Goal: Transaction & Acquisition: Book appointment/travel/reservation

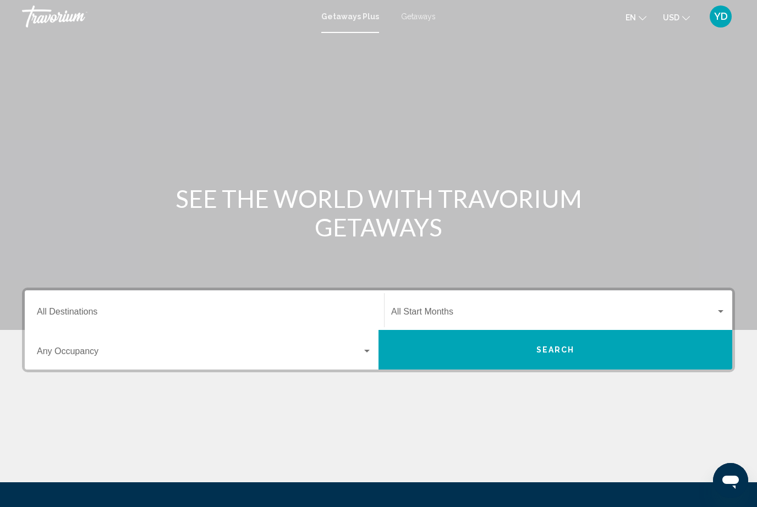
click at [369, 352] on div "Search widget" at bounding box center [367, 351] width 6 height 3
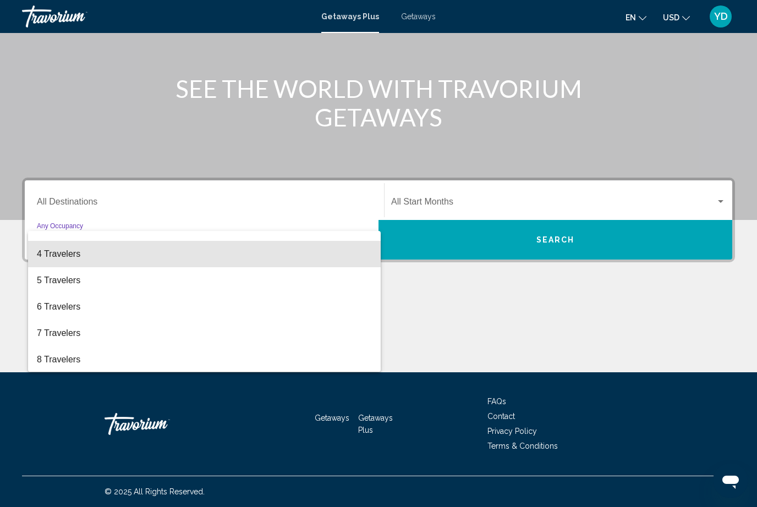
scroll to position [72, 0]
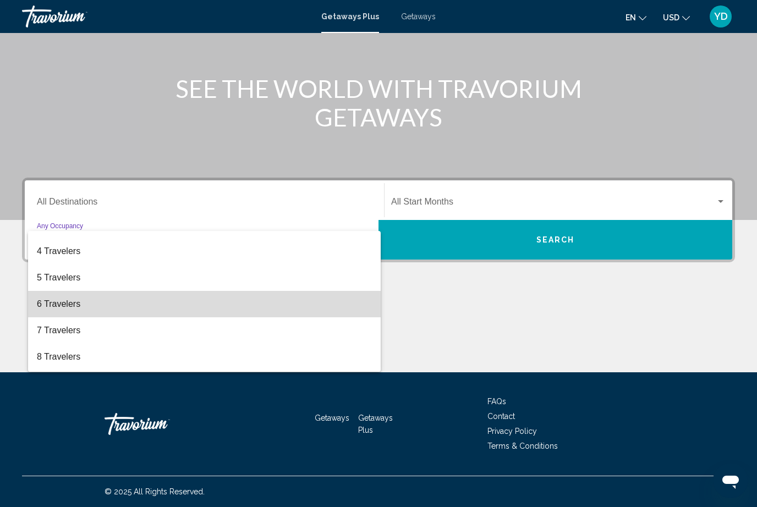
click at [154, 303] on span "6 Travelers" at bounding box center [204, 304] width 335 height 26
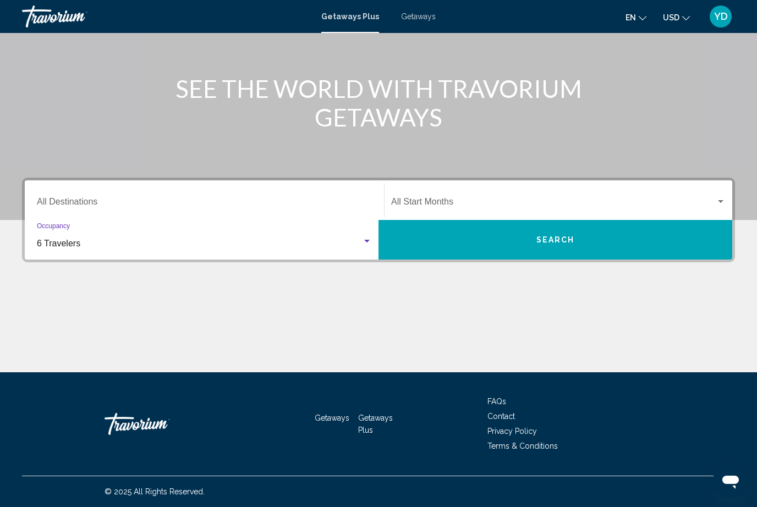
click at [724, 204] on div "Search widget" at bounding box center [721, 202] width 10 height 9
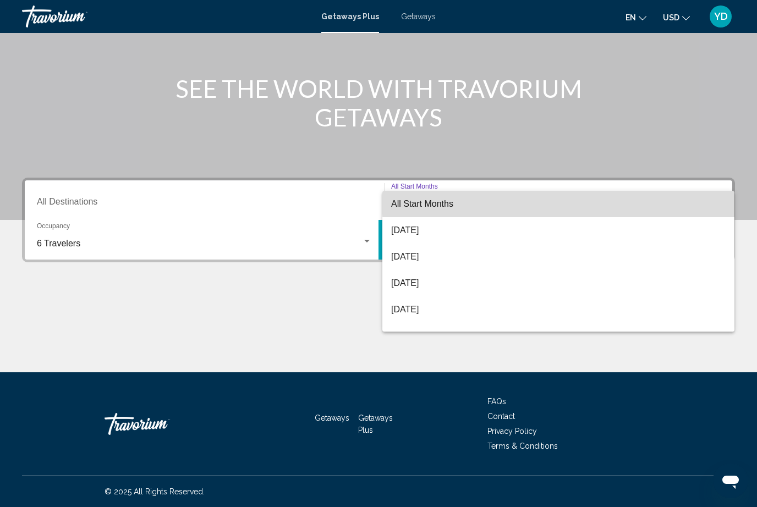
click at [708, 196] on span "All Start Months" at bounding box center [558, 204] width 335 height 26
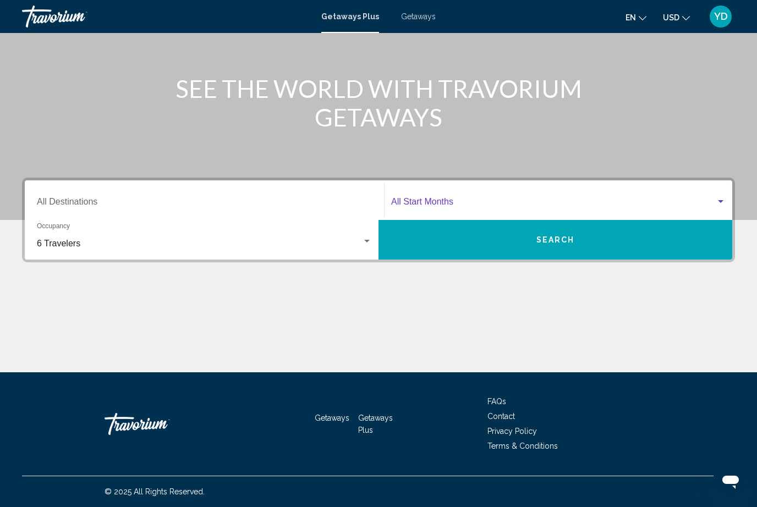
click at [722, 198] on div "Search widget" at bounding box center [721, 202] width 10 height 9
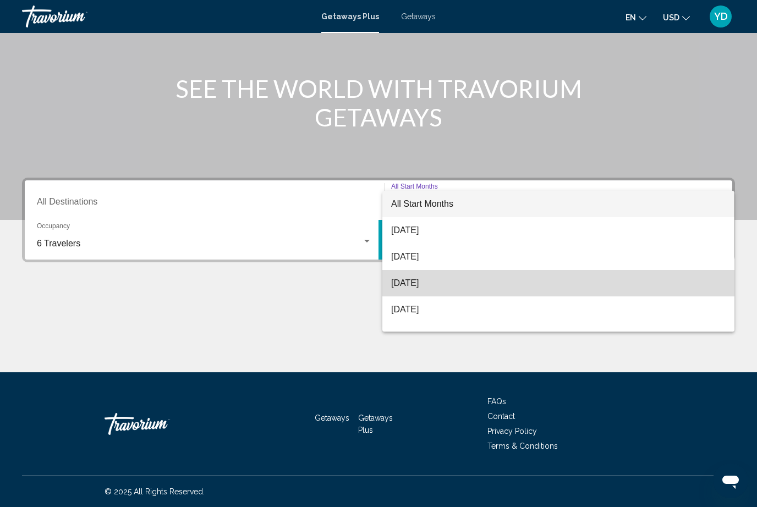
click at [458, 286] on span "[DATE]" at bounding box center [558, 283] width 335 height 26
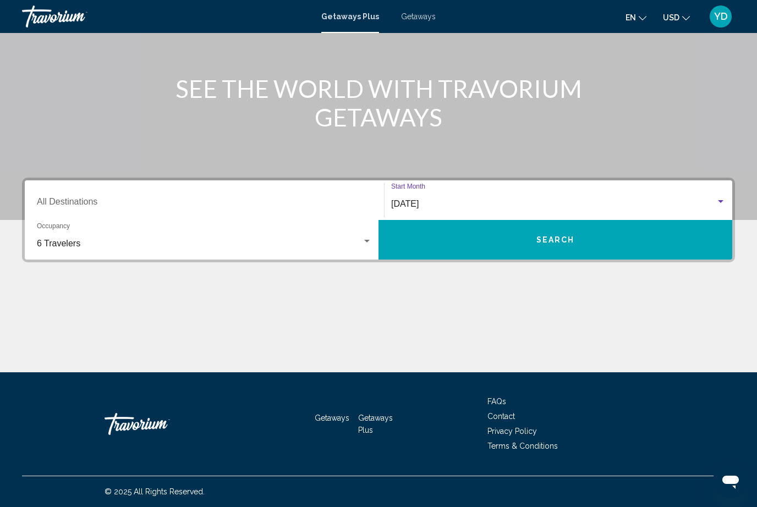
click at [590, 243] on button "Search" at bounding box center [556, 240] width 354 height 40
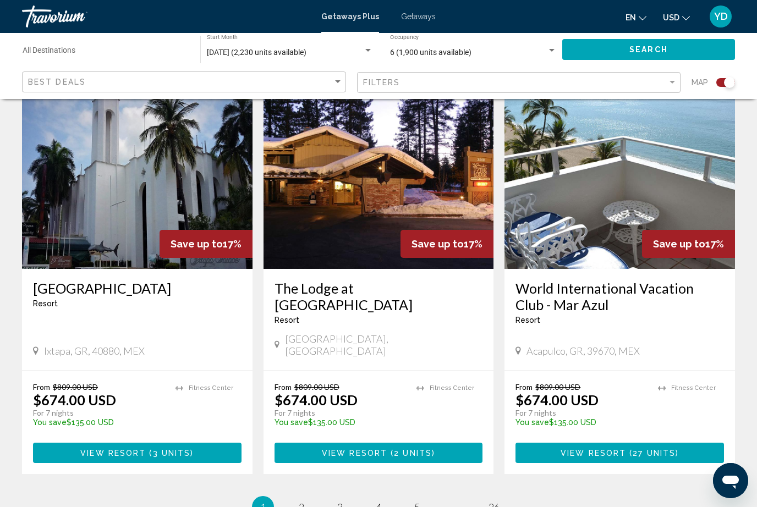
scroll to position [1674, 0]
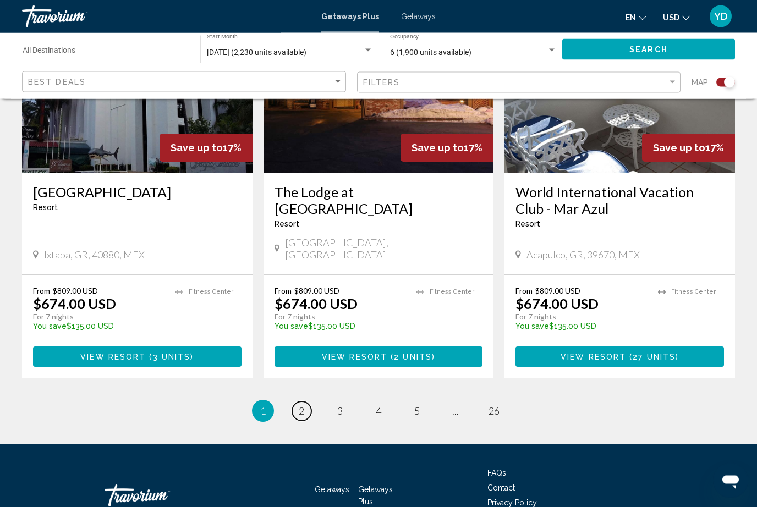
click at [308, 402] on link "page 2" at bounding box center [301, 411] width 19 height 19
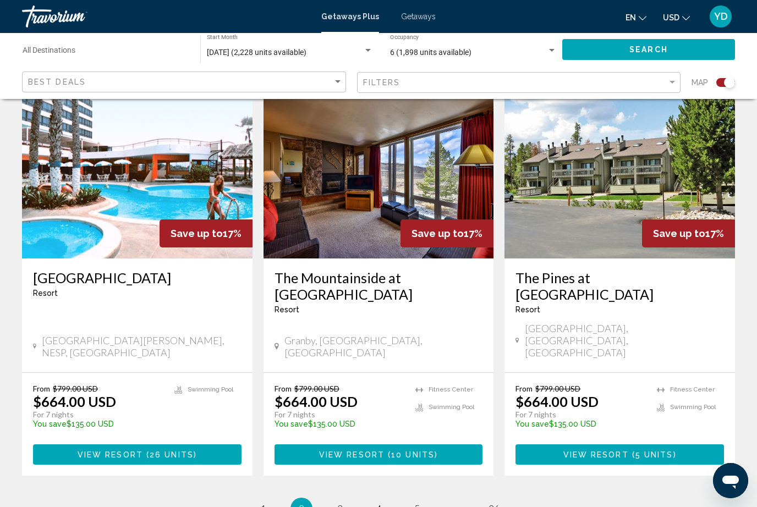
scroll to position [1658, 0]
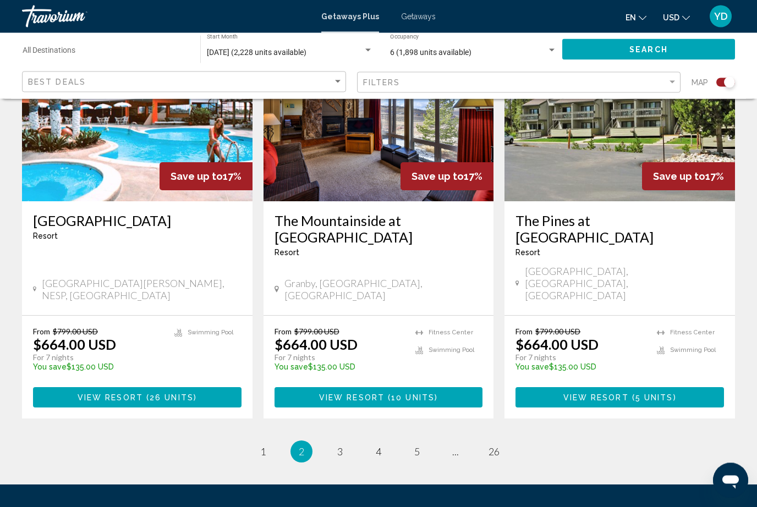
click at [332, 441] on ul "2 / 26 page 1 You're on page 2 page 3 page 4 page 5 page ... page 26" at bounding box center [378, 452] width 713 height 22
click at [340, 446] on span "3" at bounding box center [340, 452] width 6 height 12
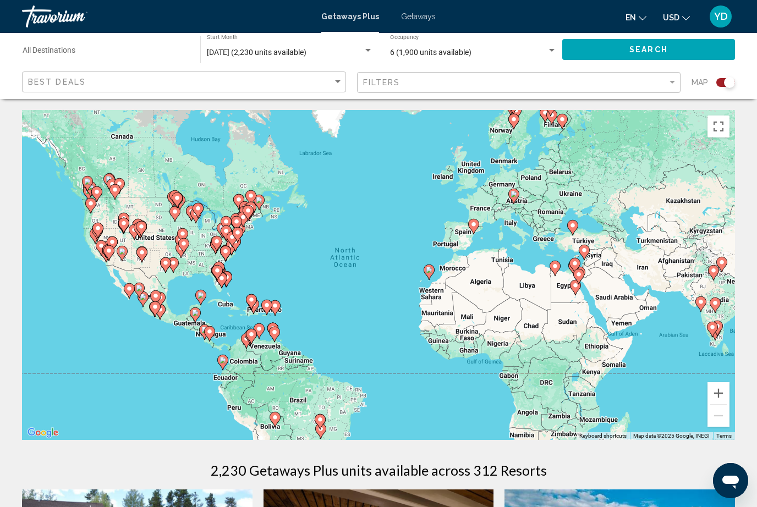
click at [261, 52] on span "[DATE] (2,230 units available)" at bounding box center [257, 52] width 100 height 9
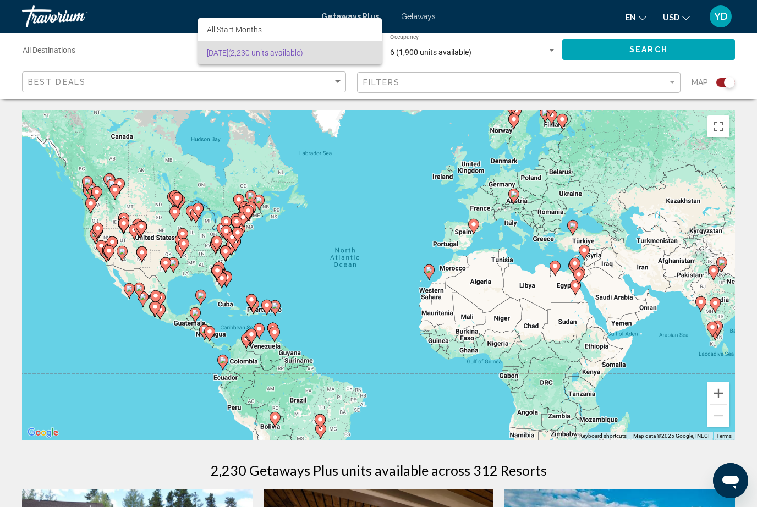
click at [314, 51] on span "October 2025 (2,230 units available)" at bounding box center [290, 52] width 166 height 23
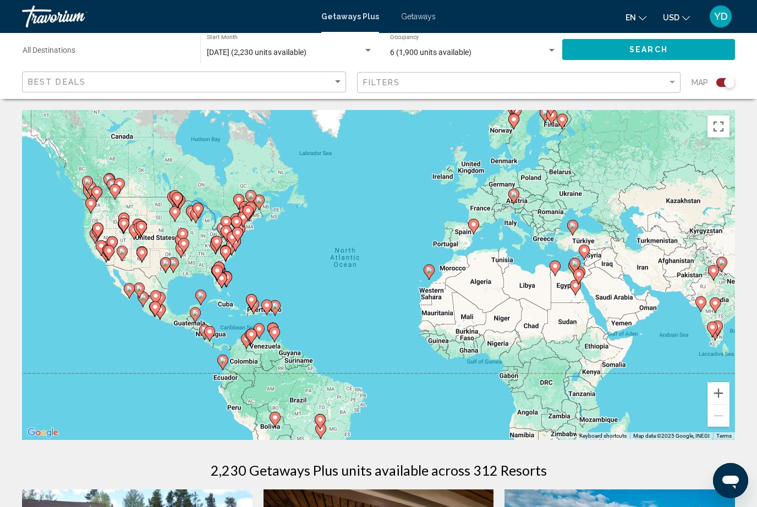
click at [366, 47] on div "Search widget" at bounding box center [368, 50] width 10 height 9
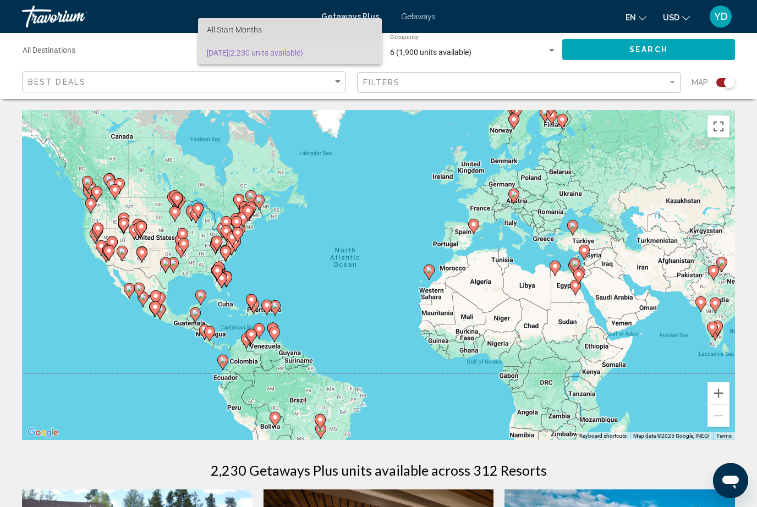
click at [254, 30] on span "All Start Months" at bounding box center [234, 29] width 55 height 9
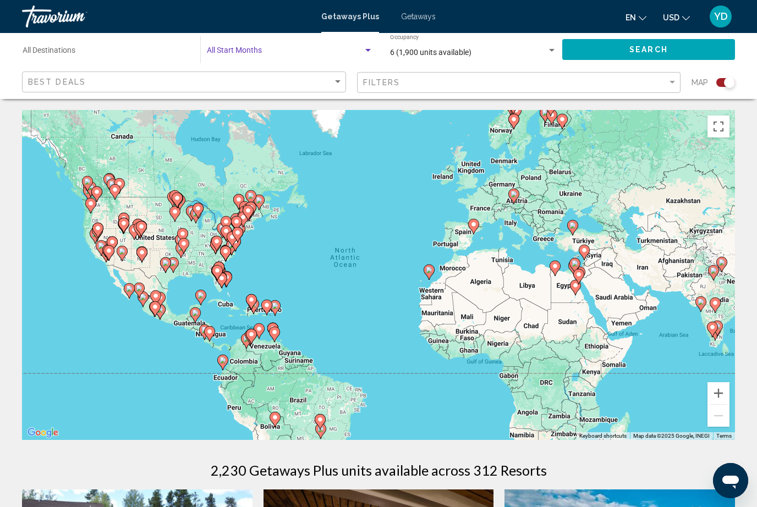
click at [360, 48] on div "Search widget" at bounding box center [290, 52] width 166 height 9
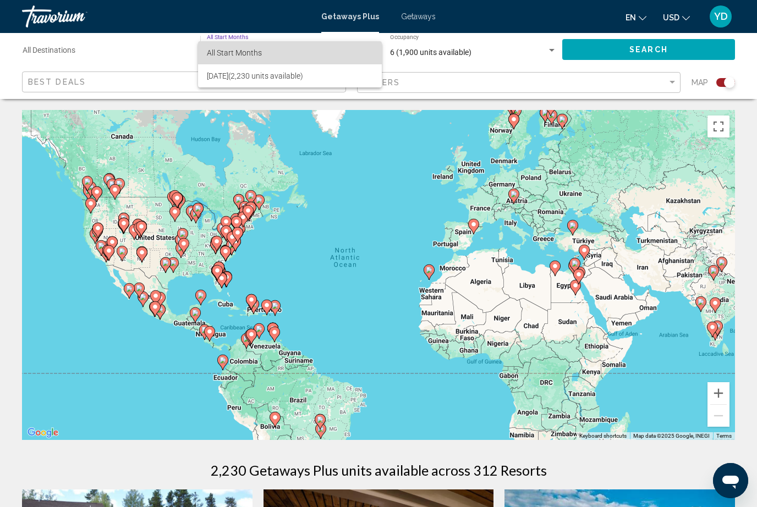
click at [248, 54] on span "All Start Months" at bounding box center [234, 52] width 55 height 9
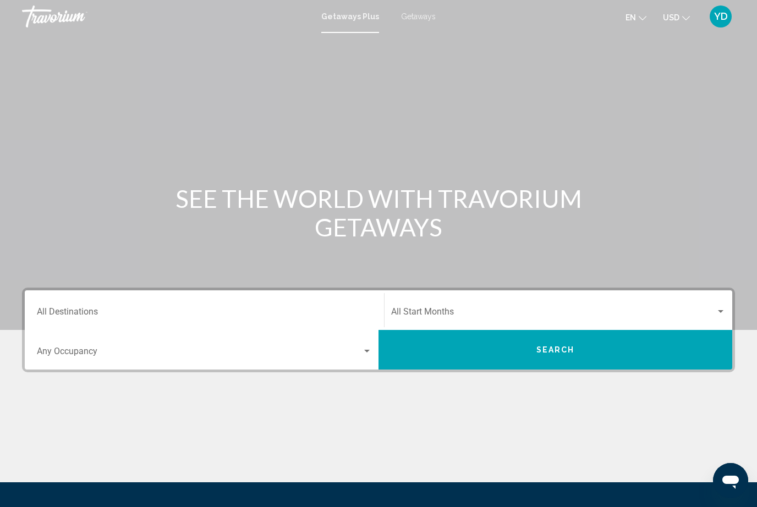
click at [600, 344] on button "Search" at bounding box center [556, 350] width 354 height 40
click at [724, 310] on div "Search widget" at bounding box center [721, 312] width 10 height 9
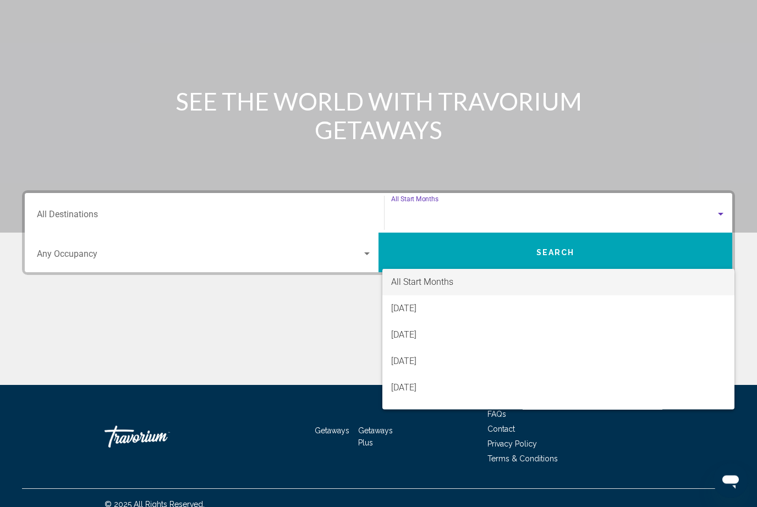
scroll to position [110, 0]
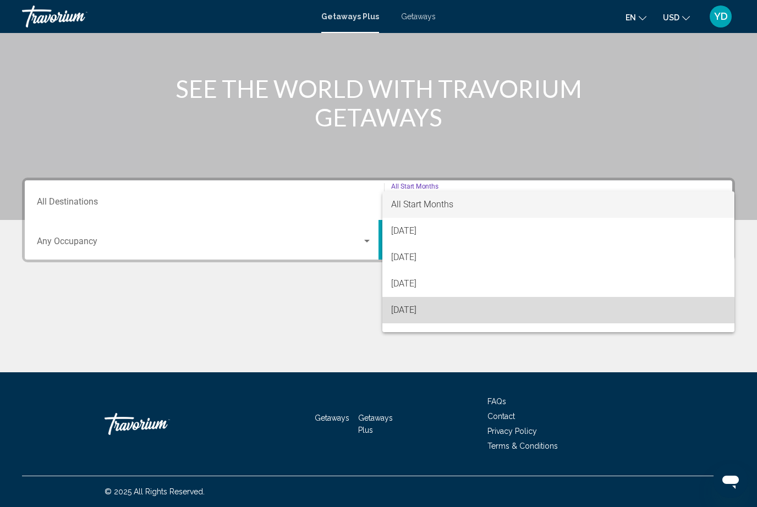
click at [456, 316] on span "[DATE]" at bounding box center [558, 310] width 335 height 26
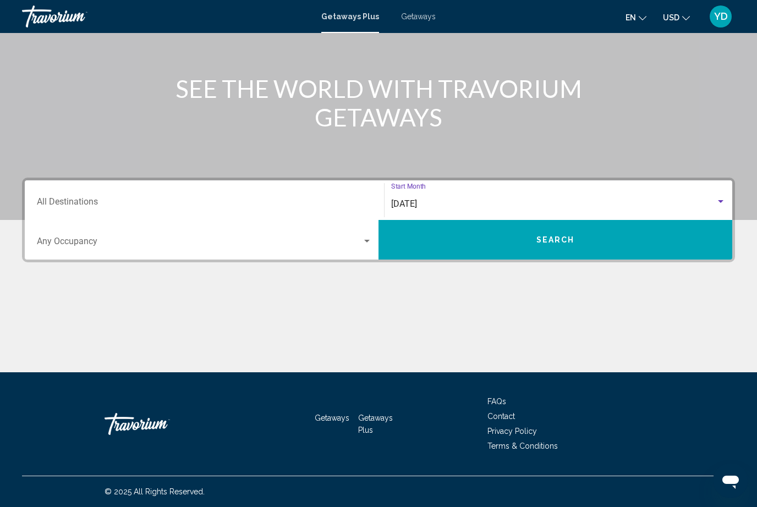
click at [191, 240] on span "Search widget" at bounding box center [199, 244] width 325 height 10
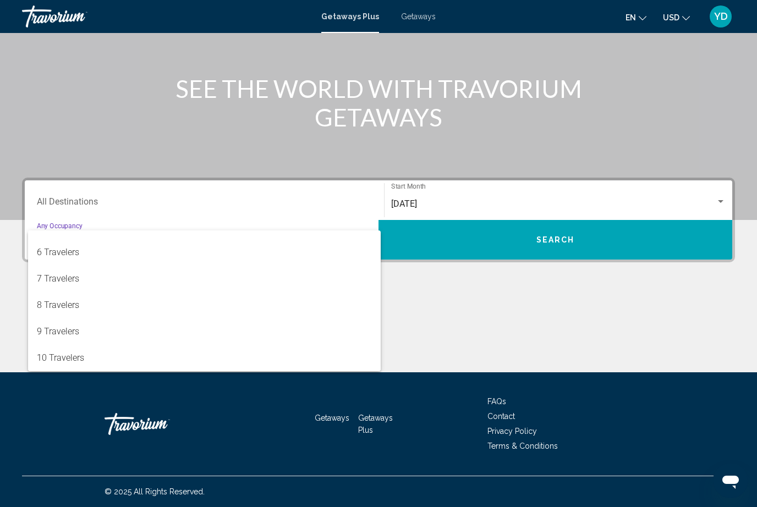
scroll to position [123, 0]
click at [638, 232] on div at bounding box center [378, 253] width 757 height 507
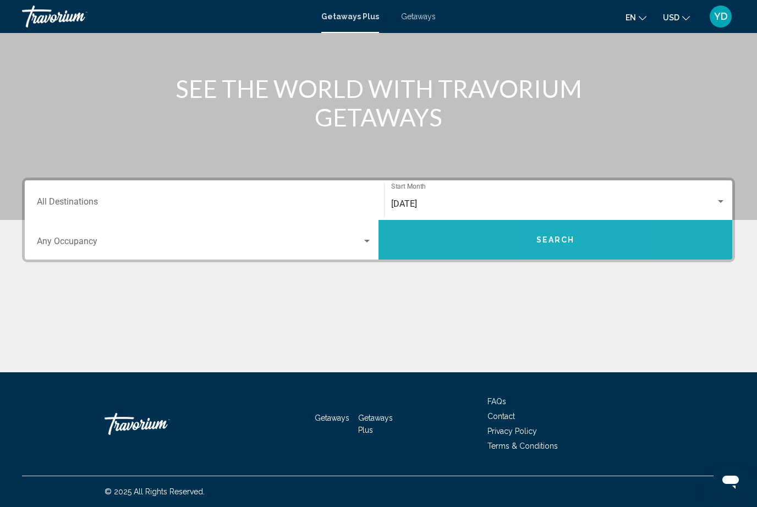
click at [581, 235] on button "Search" at bounding box center [556, 240] width 354 height 40
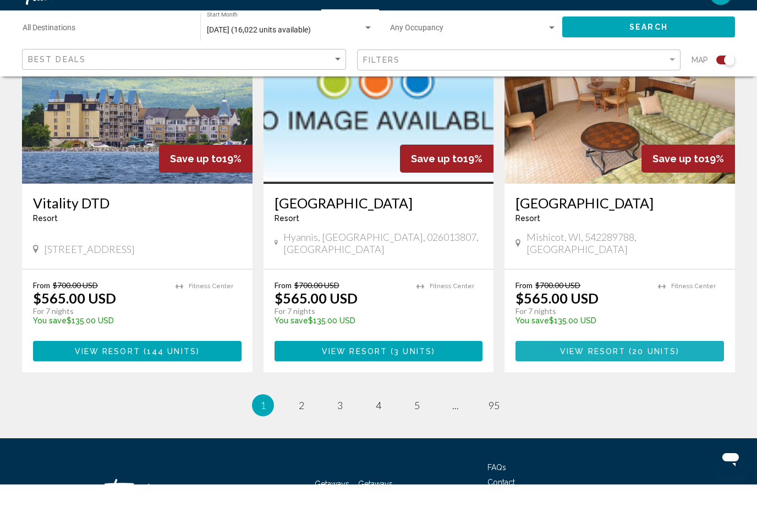
scroll to position [1674, 0]
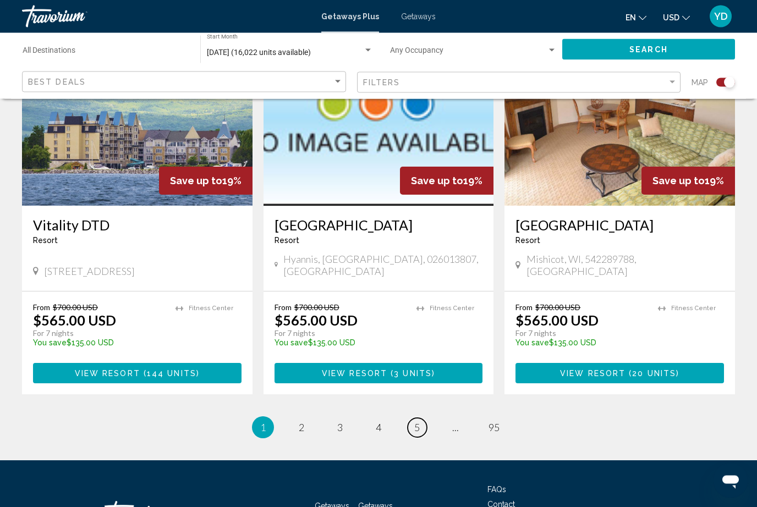
click at [423, 419] on link "page 5" at bounding box center [417, 428] width 19 height 19
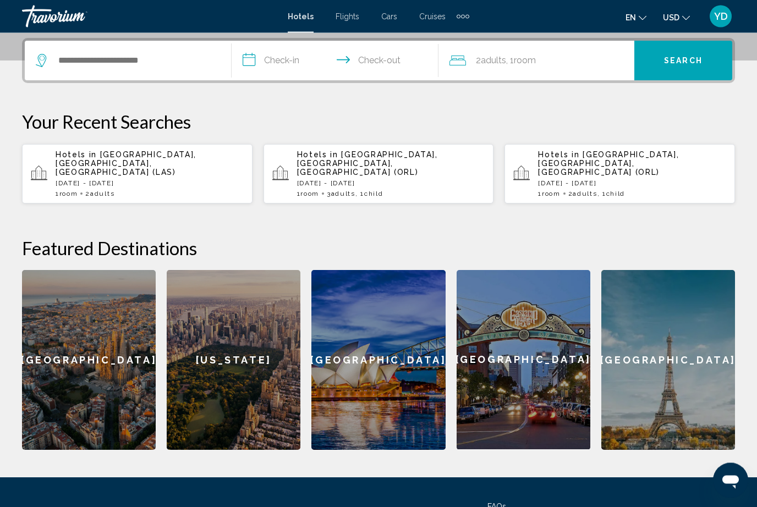
scroll to position [328, 0]
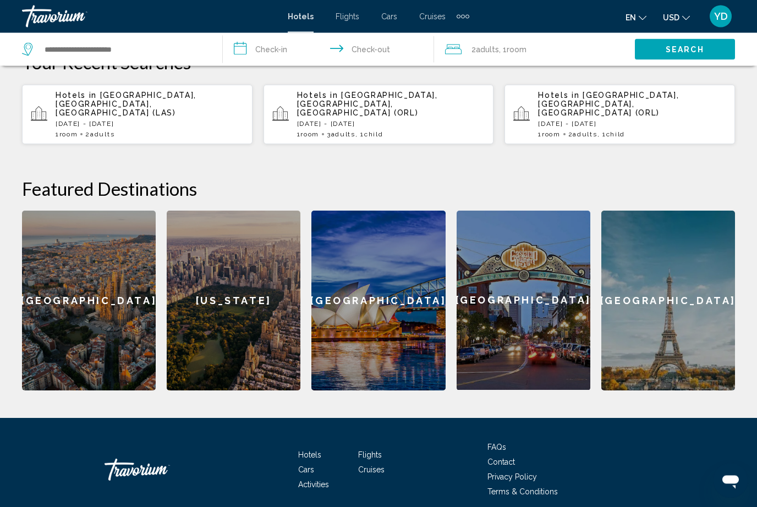
click at [96, 322] on div "Barcelona" at bounding box center [89, 301] width 134 height 180
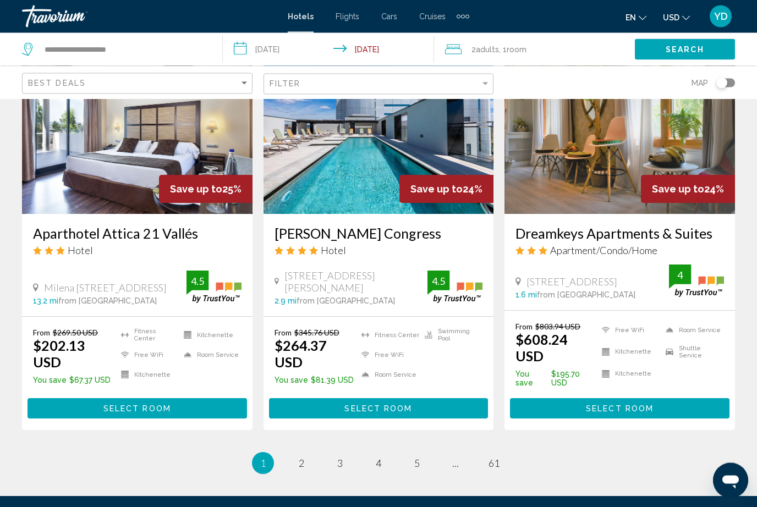
scroll to position [1378, 0]
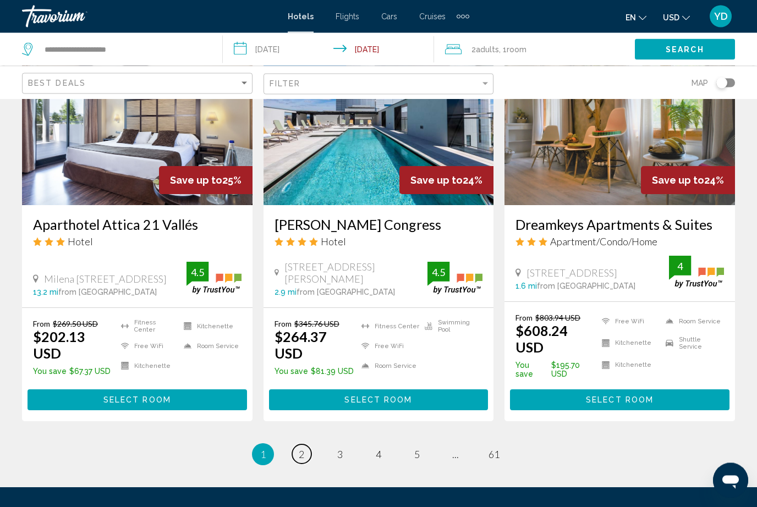
click at [299, 445] on link "page 2" at bounding box center [301, 454] width 19 height 19
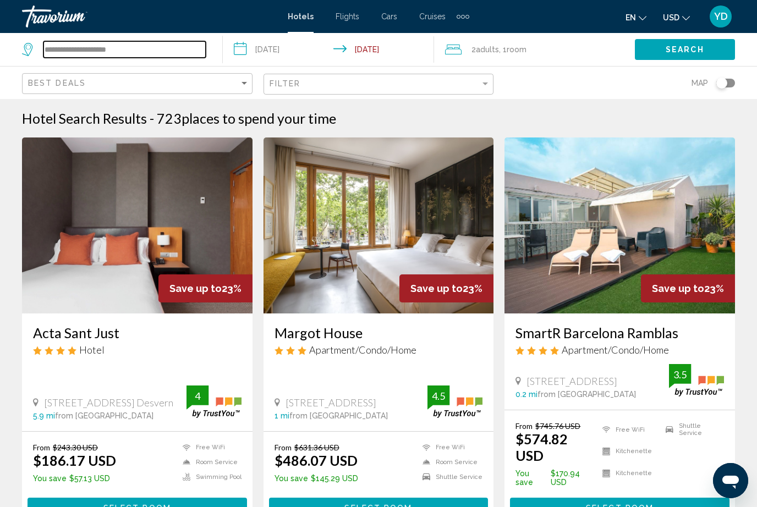
click at [174, 50] on input "**********" at bounding box center [124, 49] width 162 height 17
type input "*"
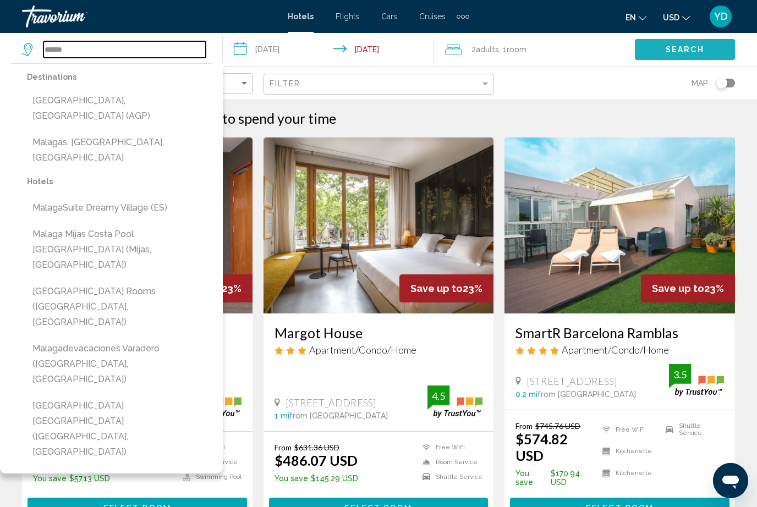
type input "******"
click at [703, 53] on span "Search" at bounding box center [685, 50] width 39 height 9
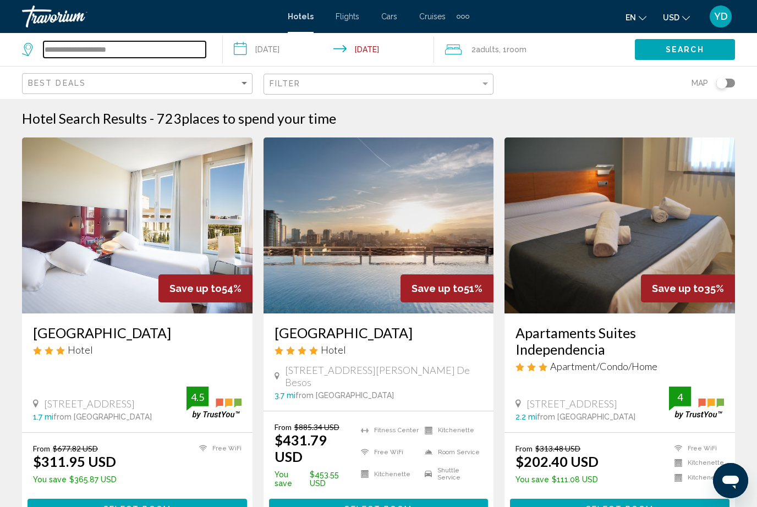
click at [154, 51] on input "**********" at bounding box center [124, 49] width 162 height 17
type input "*"
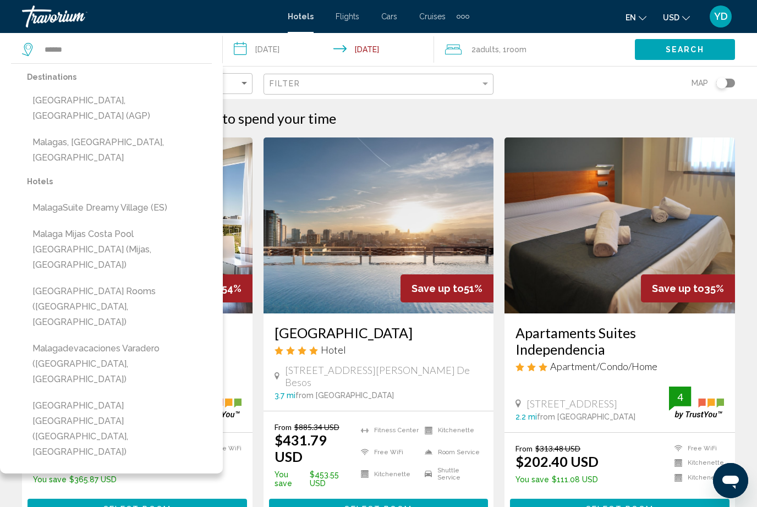
click at [125, 105] on button "Malaga, Spain (AGP)" at bounding box center [119, 108] width 185 height 36
type input "**********"
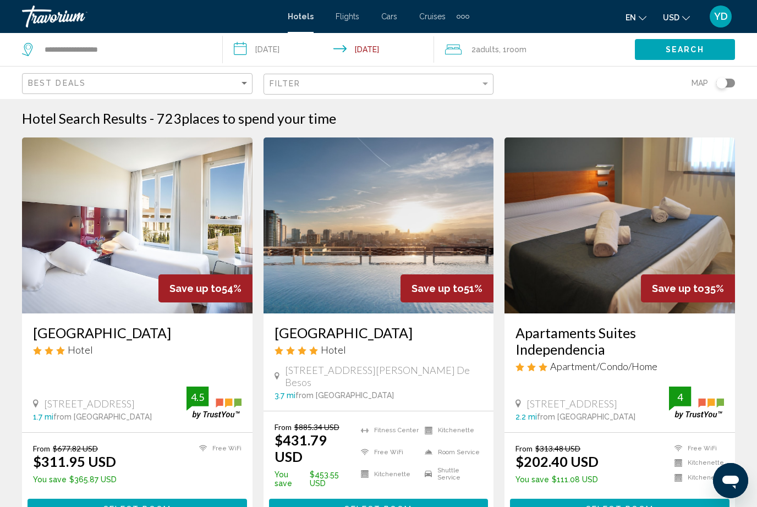
click at [713, 51] on button "Search" at bounding box center [685, 49] width 100 height 20
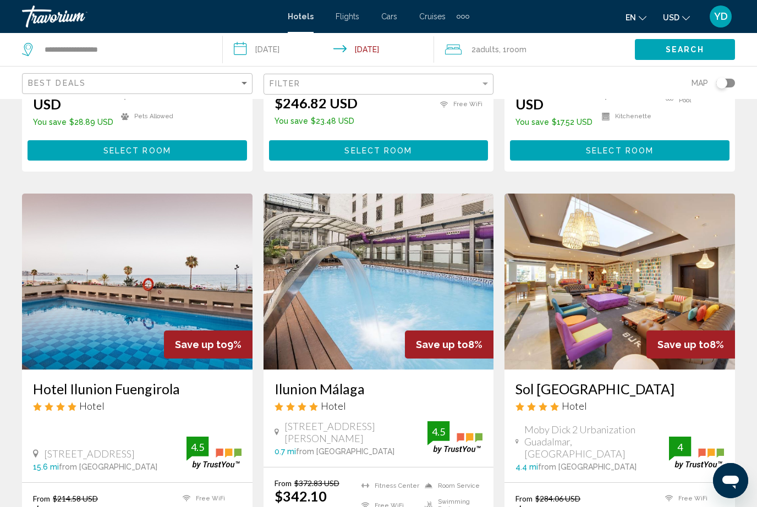
scroll to position [1379, 0]
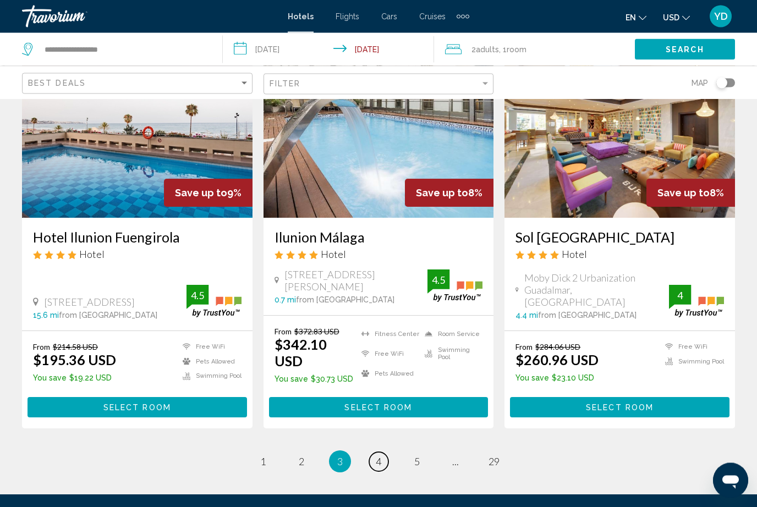
click at [371, 453] on link "page 4" at bounding box center [378, 462] width 19 height 19
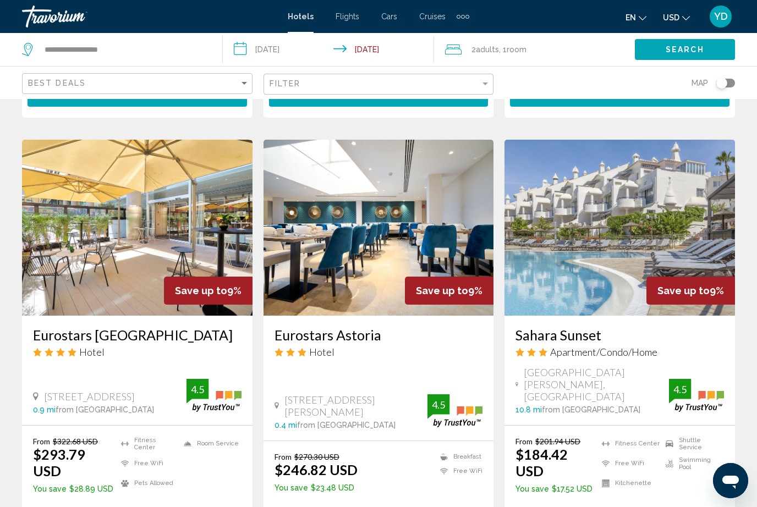
scroll to position [861, 0]
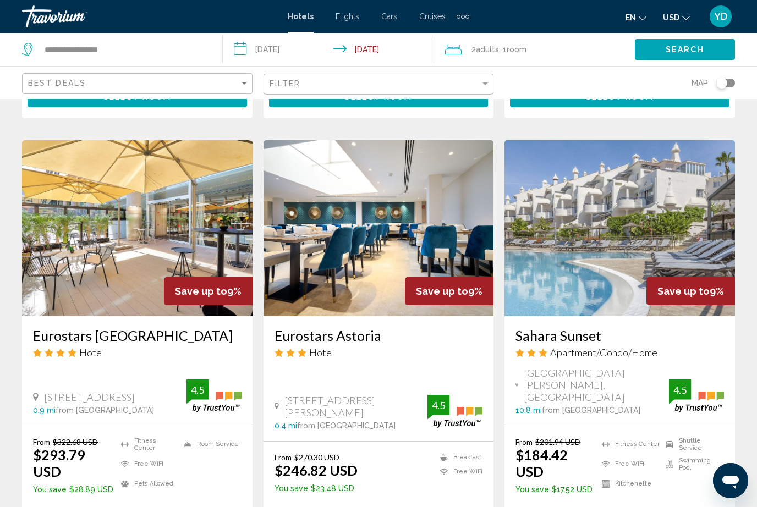
click at [69, 217] on img "Main content" at bounding box center [137, 228] width 231 height 176
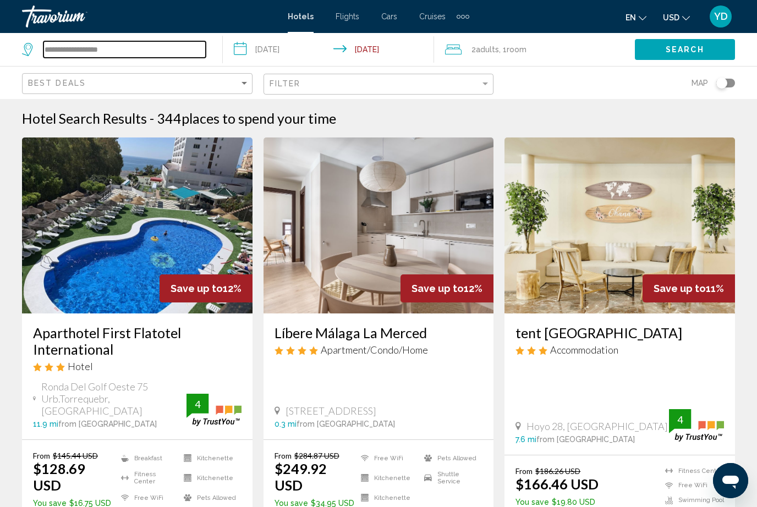
click at [132, 45] on input "**********" at bounding box center [124, 49] width 162 height 17
type input "*"
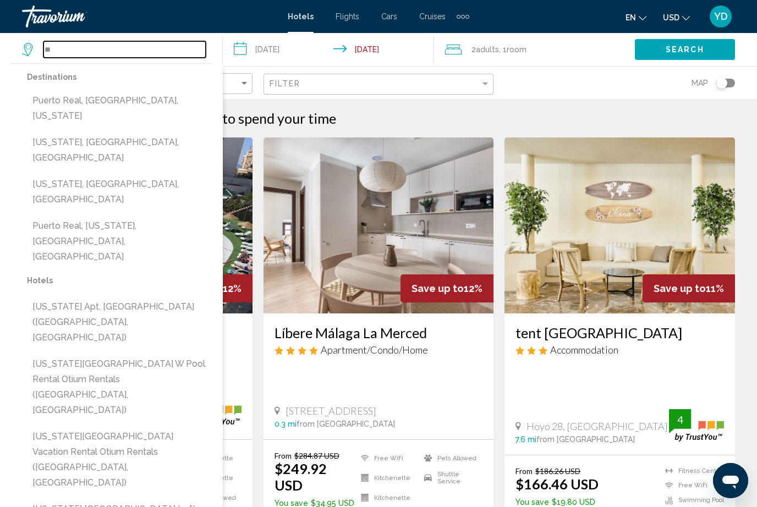
type input "*"
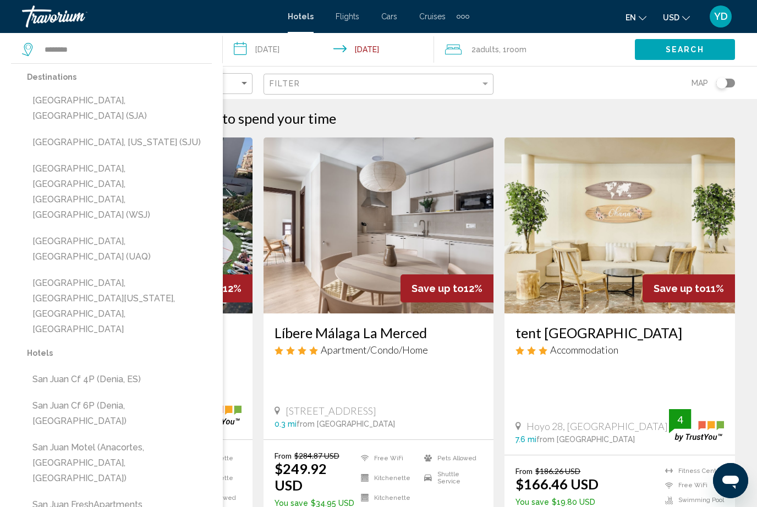
click at [46, 132] on button "San Juan, Puerto Rico (SJU)" at bounding box center [119, 142] width 185 height 21
type input "**********"
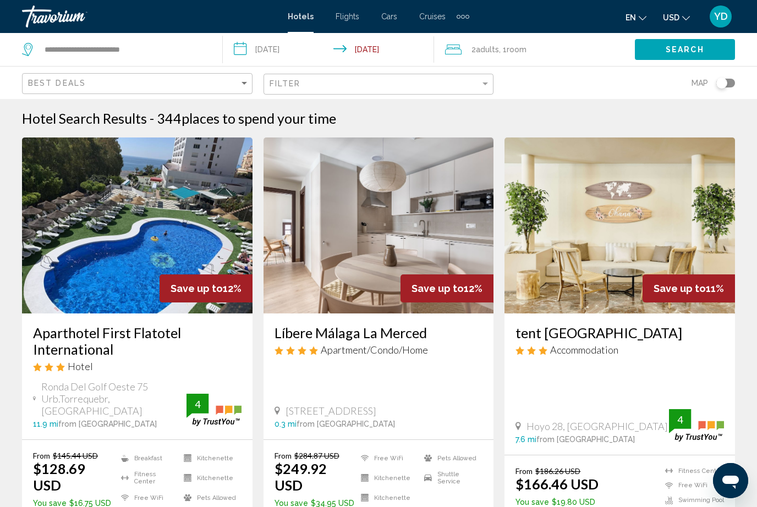
click at [300, 48] on input "**********" at bounding box center [331, 51] width 216 height 36
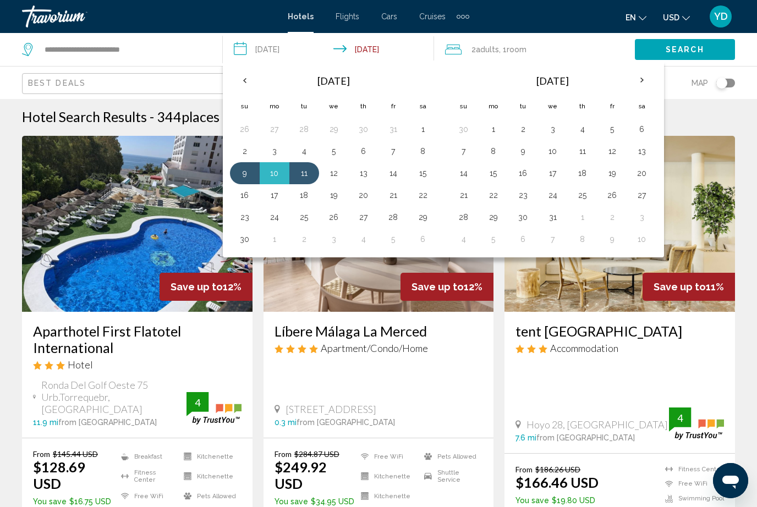
scroll to position [6, 0]
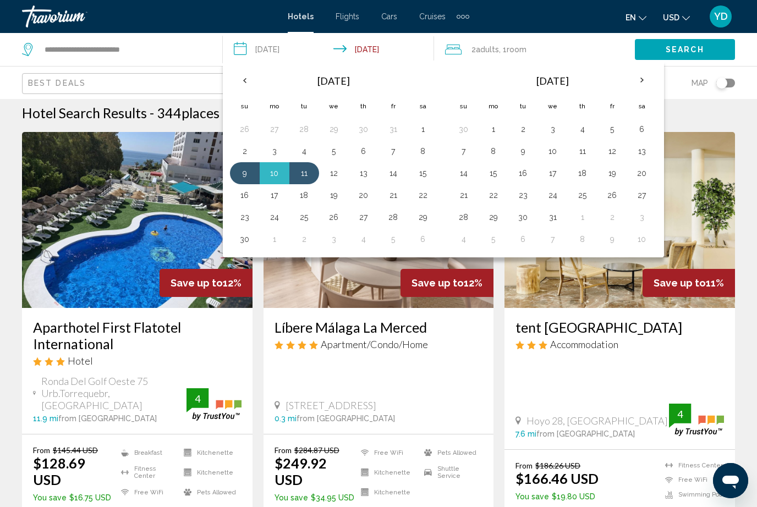
click at [273, 50] on input "**********" at bounding box center [331, 51] width 216 height 36
click at [371, 172] on button "13" at bounding box center [364, 173] width 18 height 15
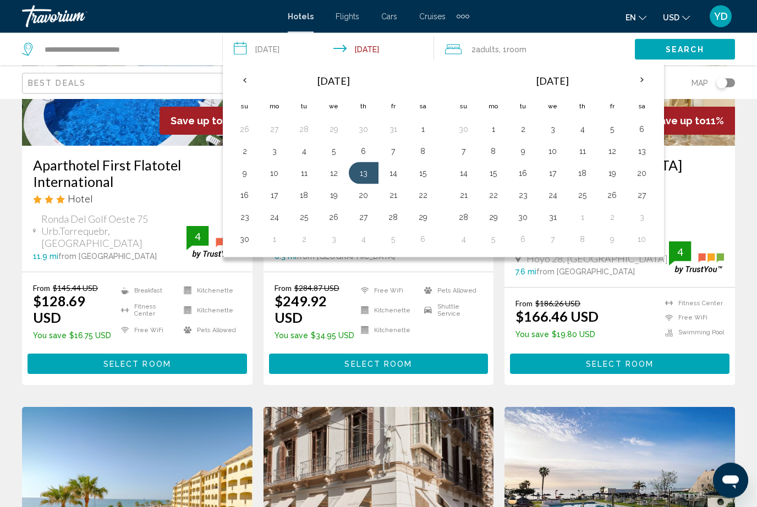
scroll to position [0, 0]
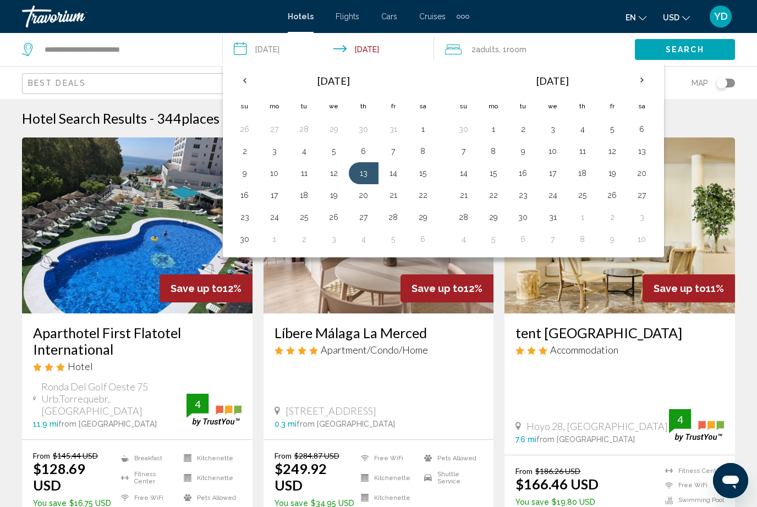
click at [242, 53] on input "**********" at bounding box center [331, 51] width 216 height 36
click at [282, 54] on input "**********" at bounding box center [331, 51] width 216 height 36
click at [113, 86] on div "Best Deals" at bounding box center [133, 83] width 211 height 9
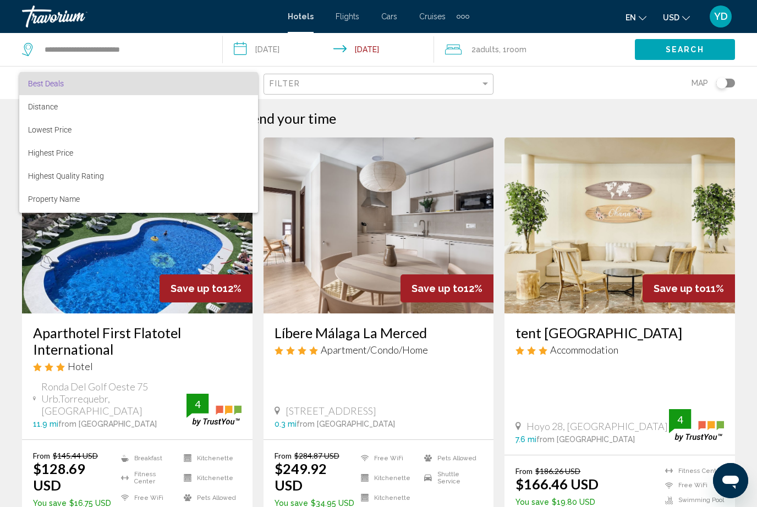
click at [265, 59] on div at bounding box center [378, 253] width 757 height 507
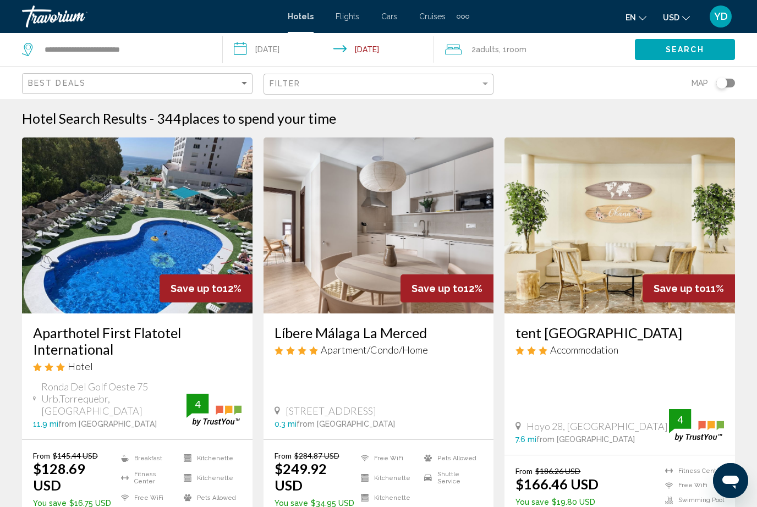
click at [236, 54] on input "**********" at bounding box center [331, 51] width 216 height 36
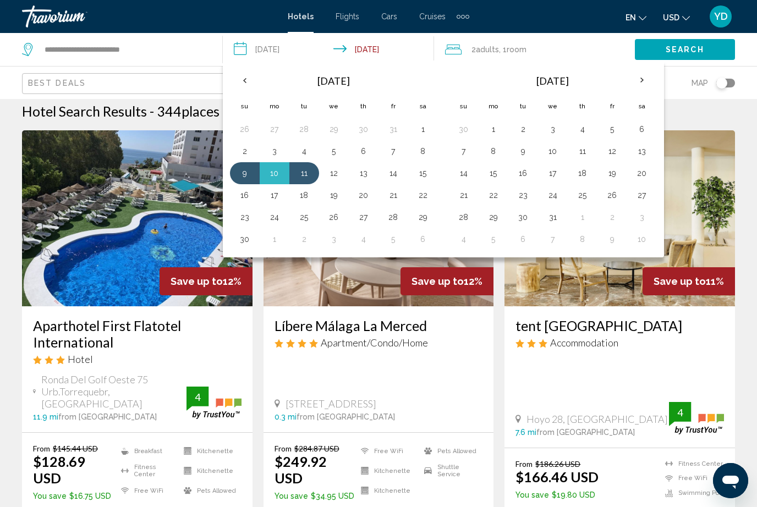
scroll to position [9, 0]
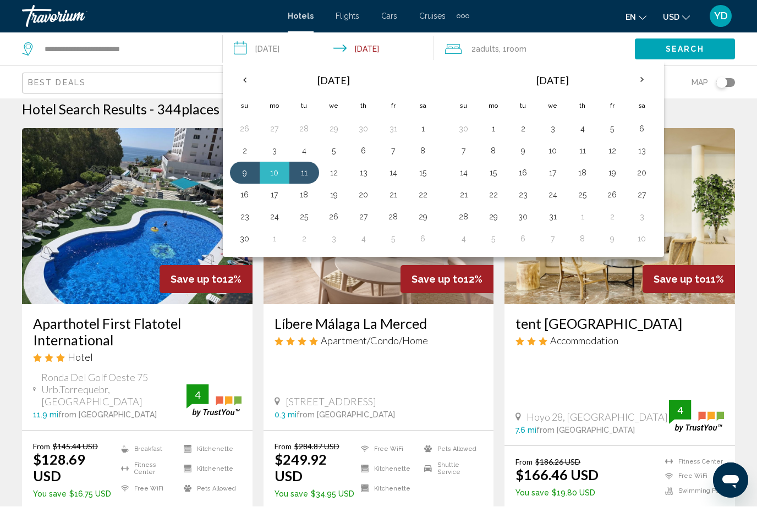
click at [242, 61] on div "Nov 2025 Su Mo Tu We Th Fr Sa 26 27 28 29 30 31 1 2 3 4 5 6 7 8 9 10 11 12 13 1…" at bounding box center [443, 159] width 441 height 197
click at [237, 56] on input "**********" at bounding box center [331, 51] width 216 height 36
click at [245, 79] on th "Previous month" at bounding box center [245, 80] width 30 height 24
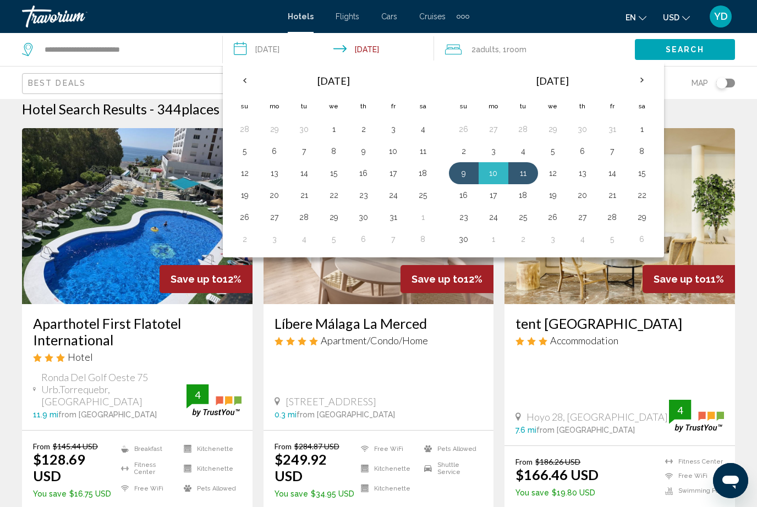
click at [364, 151] on button "9" at bounding box center [364, 151] width 18 height 15
click at [278, 173] on button "13" at bounding box center [275, 173] width 18 height 15
type input "**********"
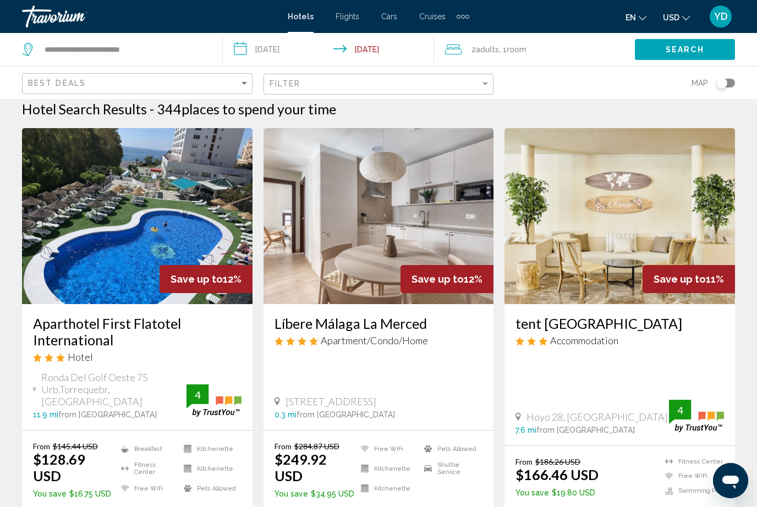
click at [505, 46] on span ", 1 Room rooms" at bounding box center [513, 49] width 28 height 15
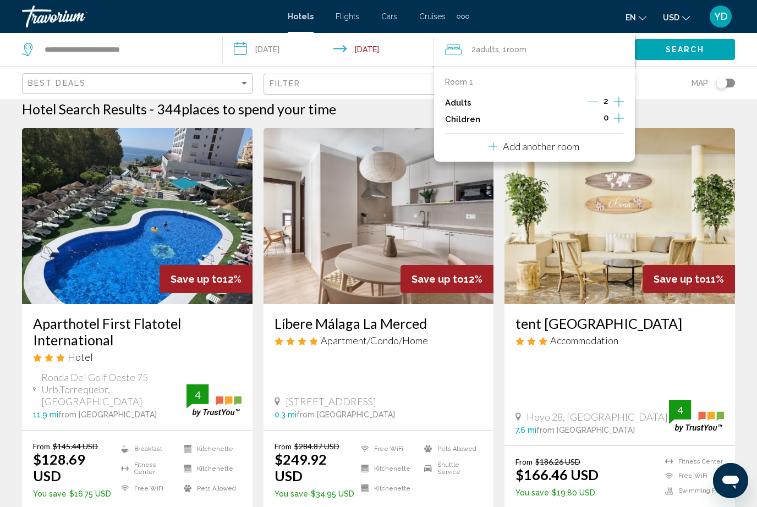
click at [615, 101] on icon "Increment adults" at bounding box center [619, 102] width 10 height 10
click at [618, 115] on icon "Increment children" at bounding box center [619, 118] width 10 height 13
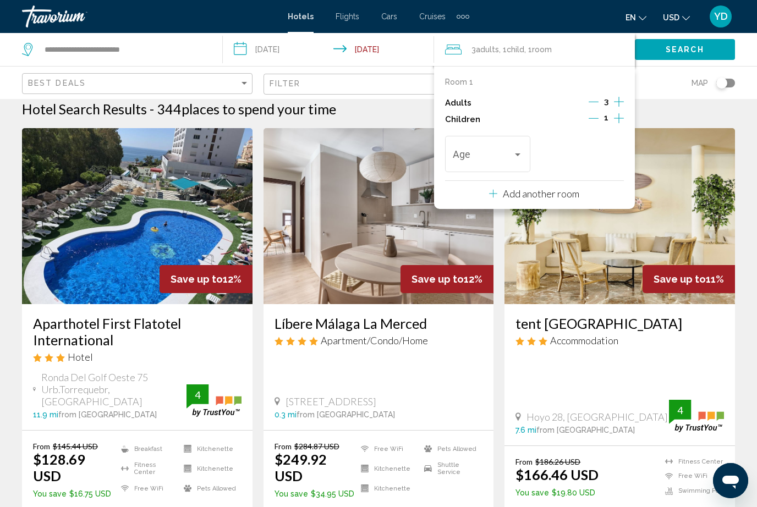
click at [521, 157] on div "Travelers: 3 adults, 1 child" at bounding box center [518, 154] width 10 height 9
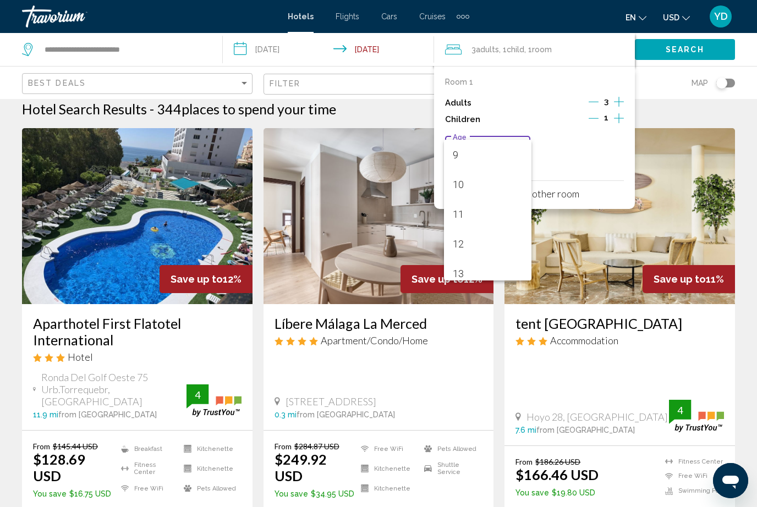
scroll to position [271, 0]
click at [454, 251] on span "12" at bounding box center [488, 241] width 70 height 30
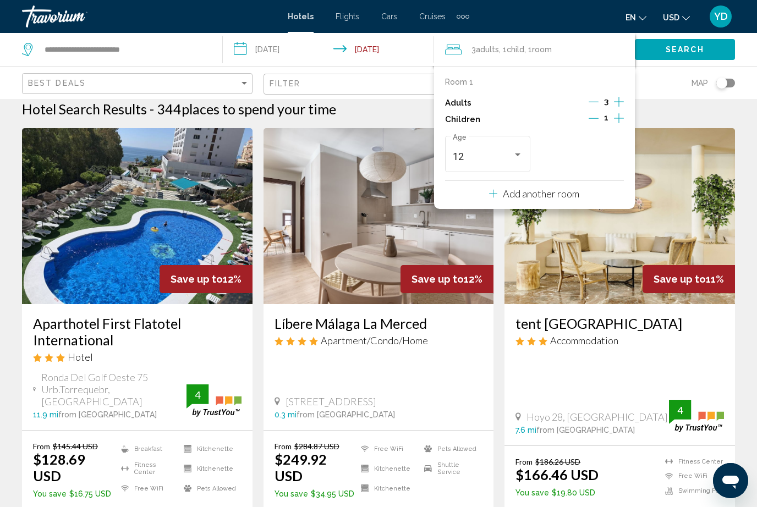
click at [689, 50] on span "Search" at bounding box center [685, 50] width 39 height 9
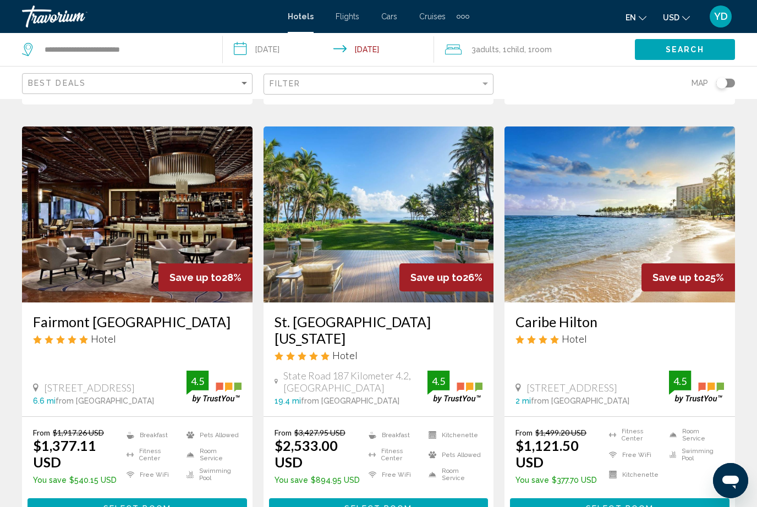
scroll to position [468, 0]
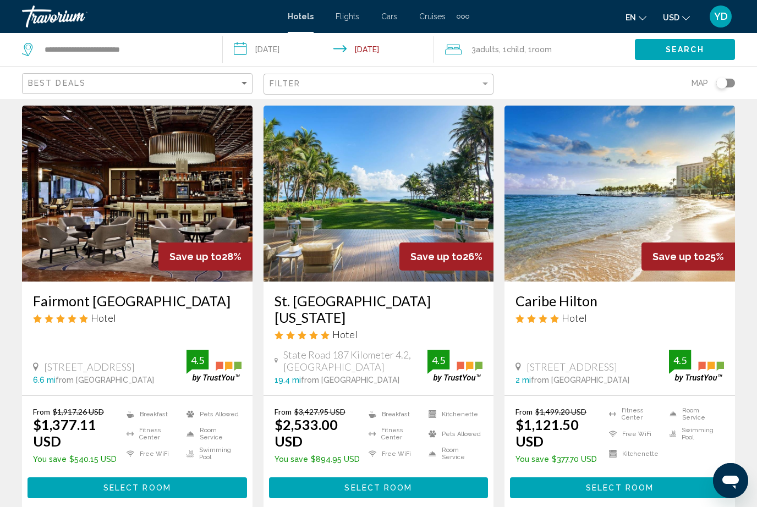
click at [61, 207] on img "Main content" at bounding box center [137, 194] width 231 height 176
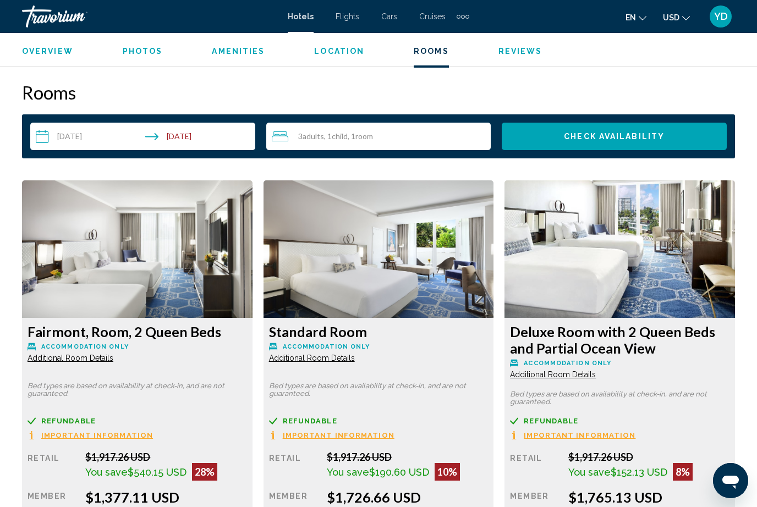
scroll to position [1579, 0]
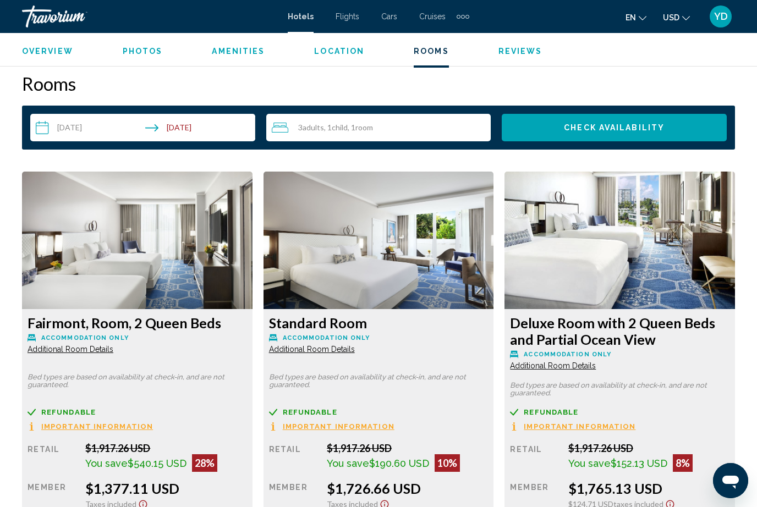
click at [114, 281] on img "Main content" at bounding box center [137, 241] width 231 height 138
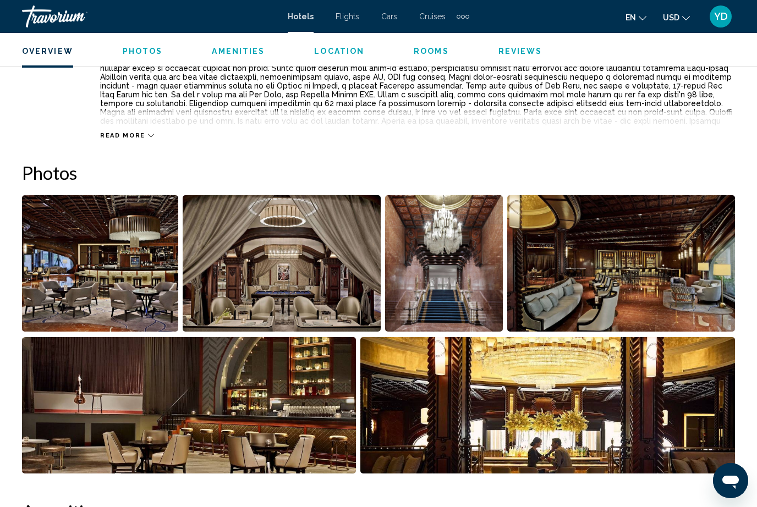
scroll to position [634, 0]
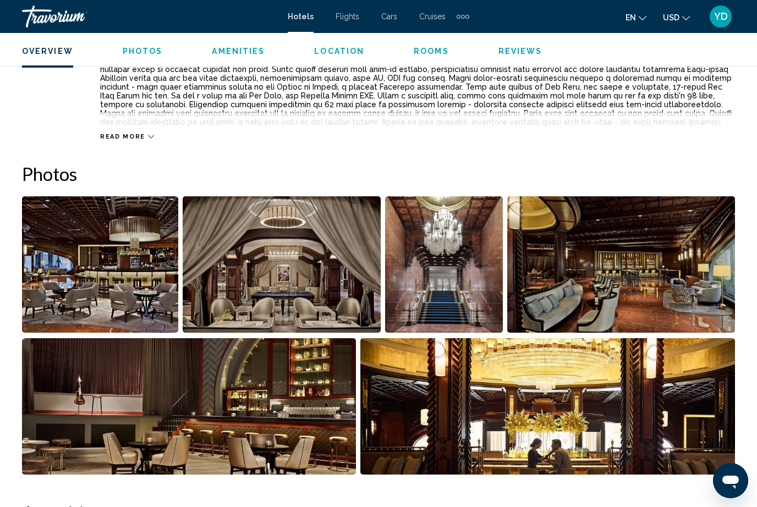
click at [91, 289] on img "Open full-screen image slider" at bounding box center [100, 264] width 156 height 136
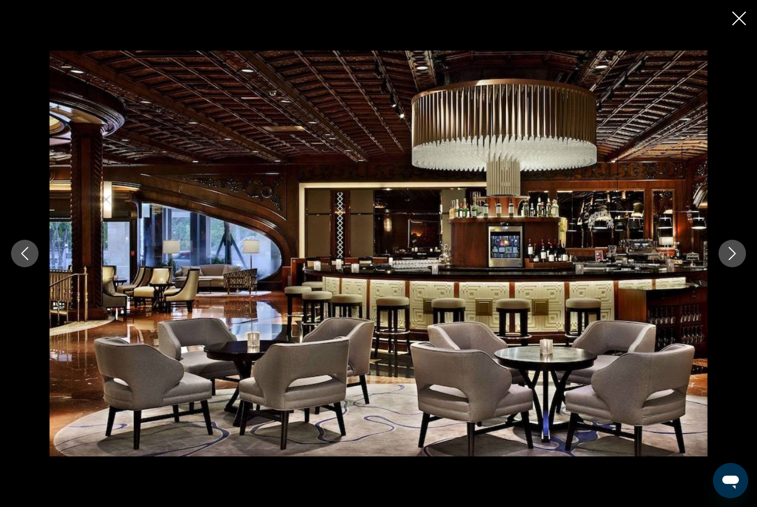
click at [730, 267] on button "Next image" at bounding box center [733, 254] width 28 height 28
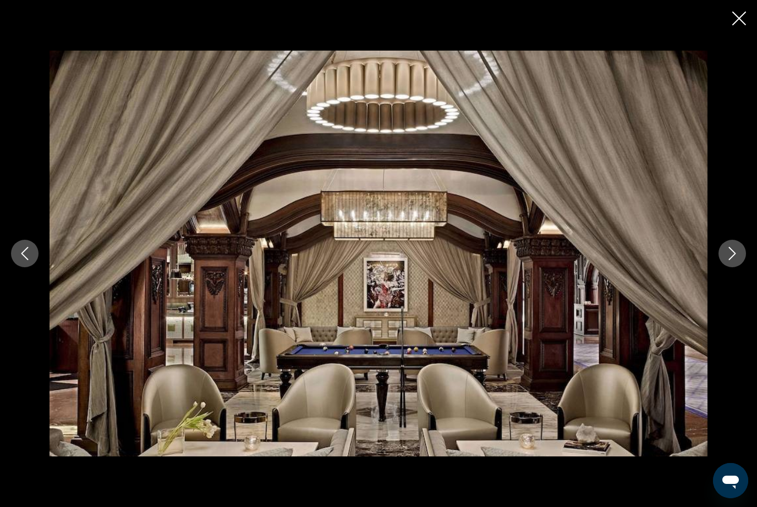
click at [737, 264] on button "Next image" at bounding box center [733, 254] width 28 height 28
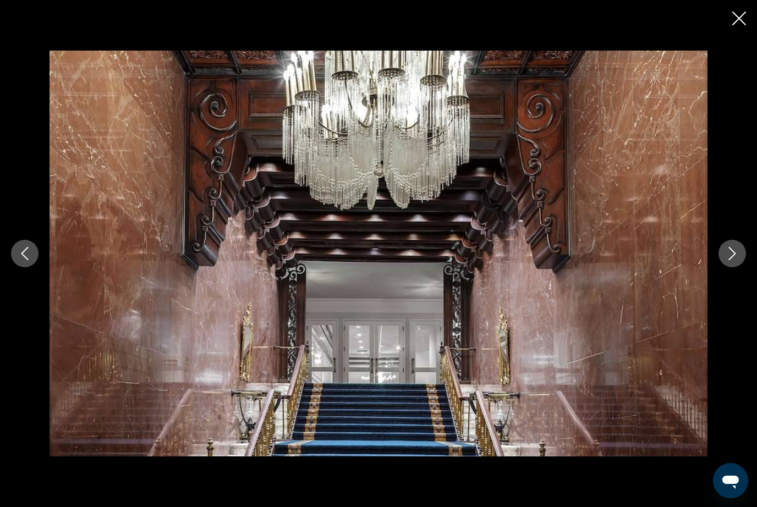
click at [732, 266] on button "Next image" at bounding box center [733, 254] width 28 height 28
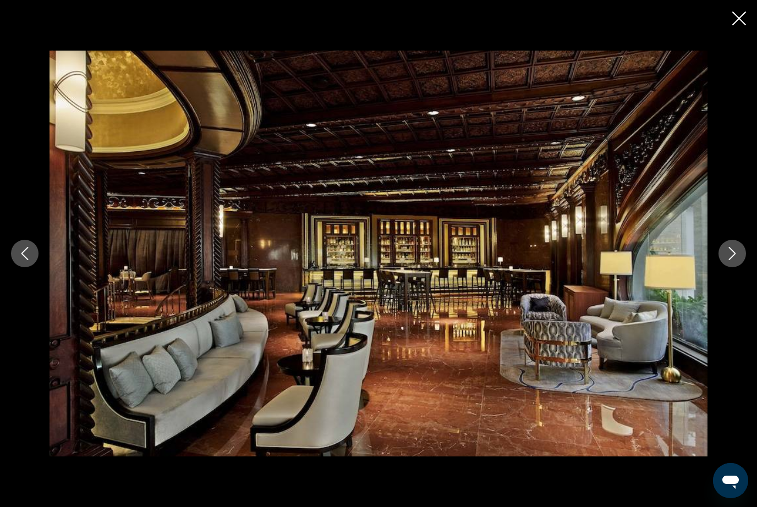
click at [732, 264] on button "Next image" at bounding box center [733, 254] width 28 height 28
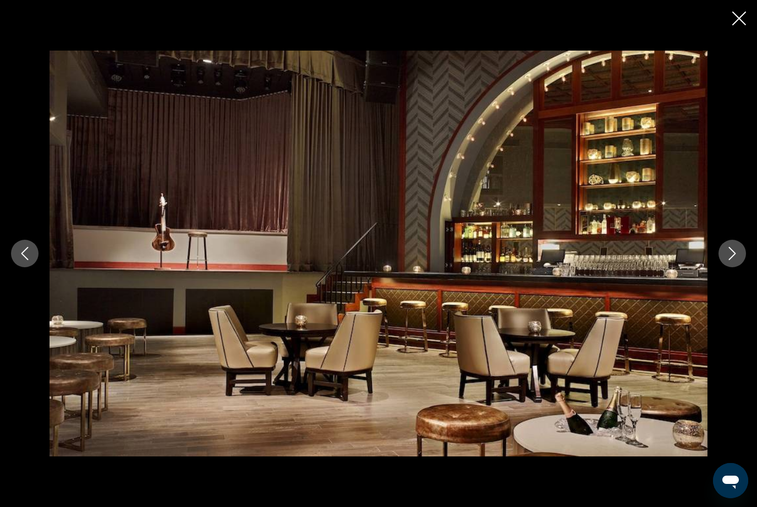
click at [732, 264] on button "Next image" at bounding box center [733, 254] width 28 height 28
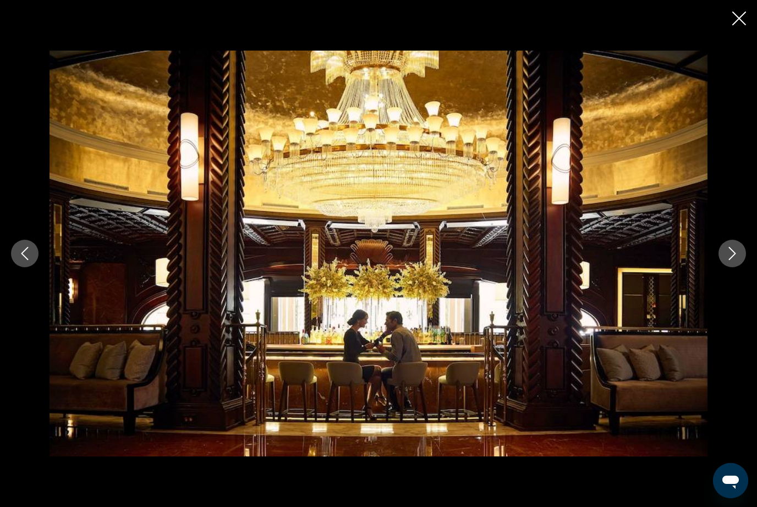
click at [727, 262] on button "Next image" at bounding box center [733, 254] width 28 height 28
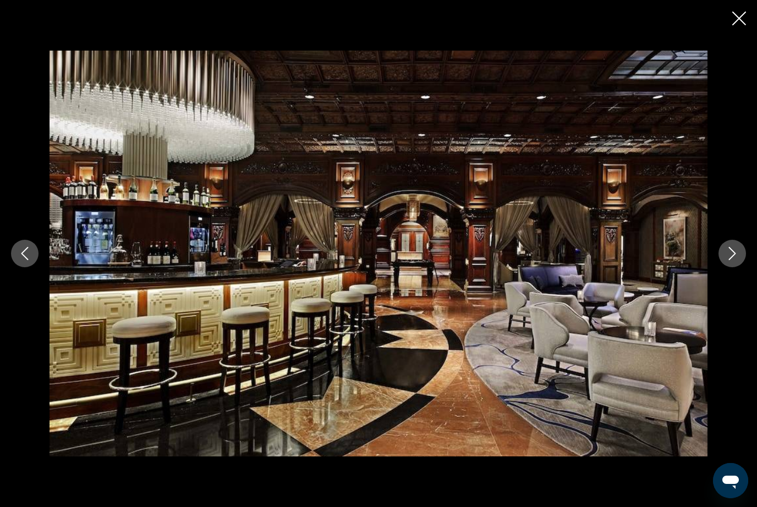
click at [726, 262] on button "Next image" at bounding box center [733, 254] width 28 height 28
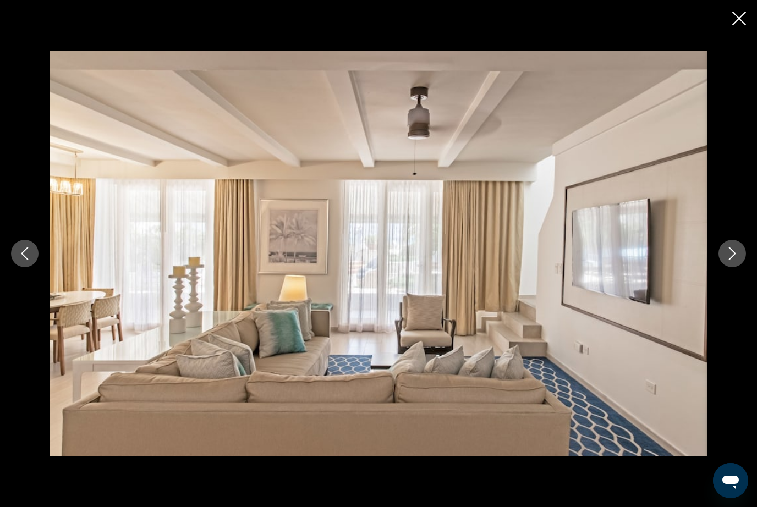
click at [726, 262] on button "Next image" at bounding box center [733, 254] width 28 height 28
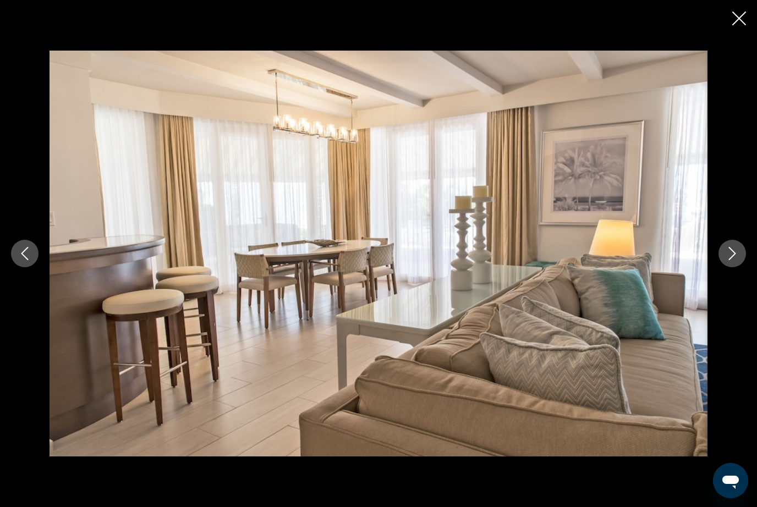
click at [722, 264] on div "Main content" at bounding box center [378, 254] width 757 height 406
click at [719, 266] on div "Main content" at bounding box center [378, 254] width 757 height 406
click at [736, 260] on icon "Next image" at bounding box center [732, 253] width 13 height 13
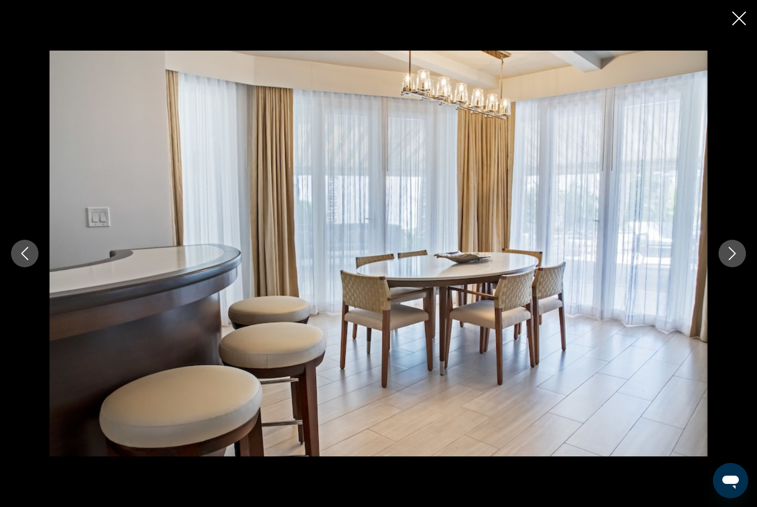
click at [742, 257] on button "Next image" at bounding box center [733, 254] width 28 height 28
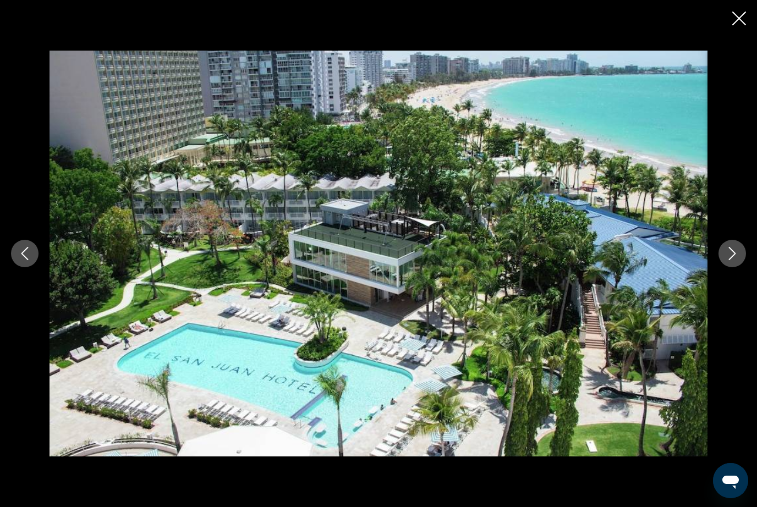
click at [734, 261] on button "Next image" at bounding box center [733, 254] width 28 height 28
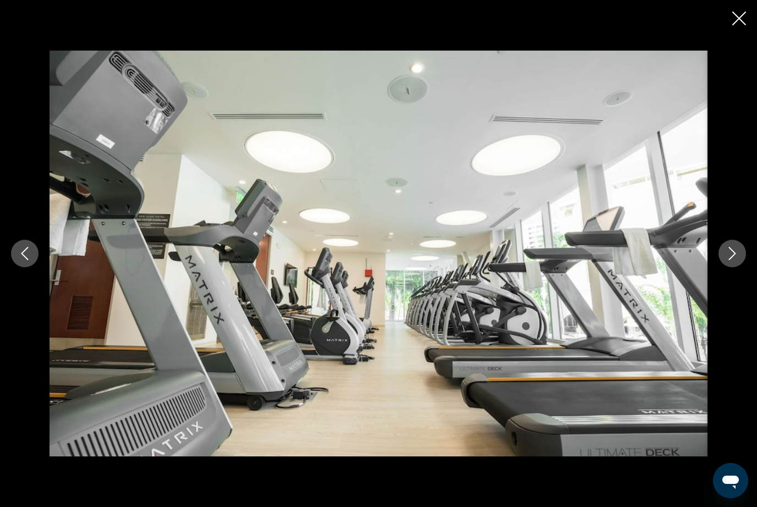
click at [743, 258] on button "Next image" at bounding box center [733, 254] width 28 height 28
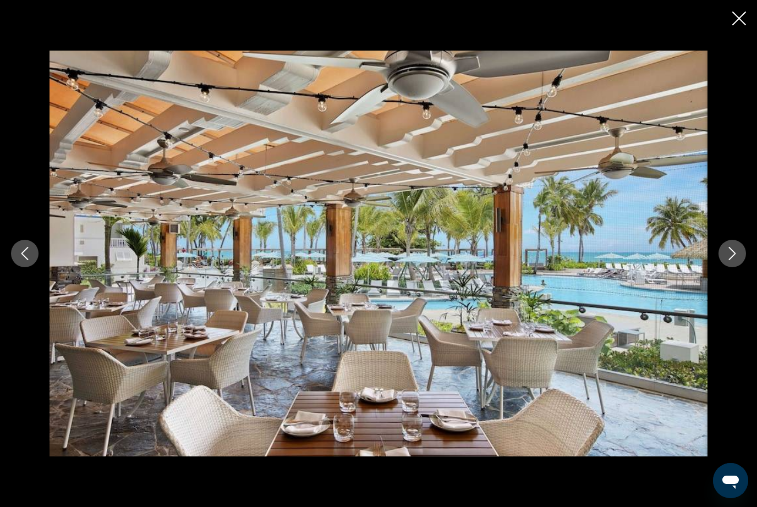
click at [743, 260] on button "Next image" at bounding box center [733, 254] width 28 height 28
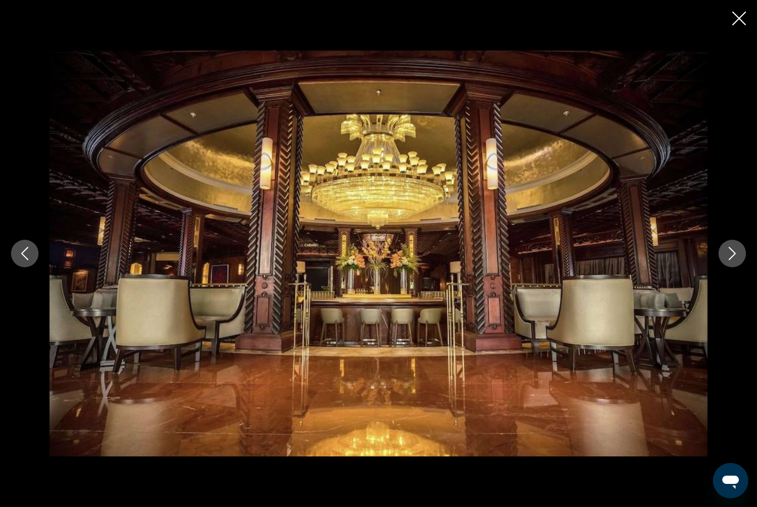
click at [735, 26] on button "Close slideshow" at bounding box center [739, 19] width 14 height 17
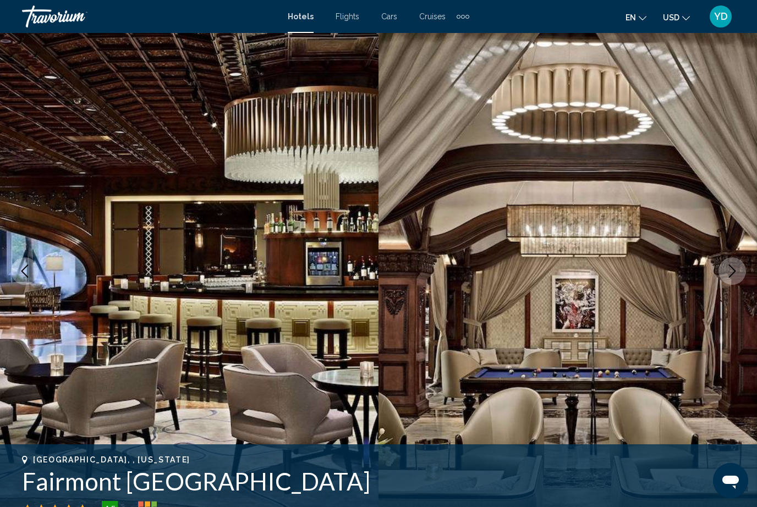
scroll to position [0, 0]
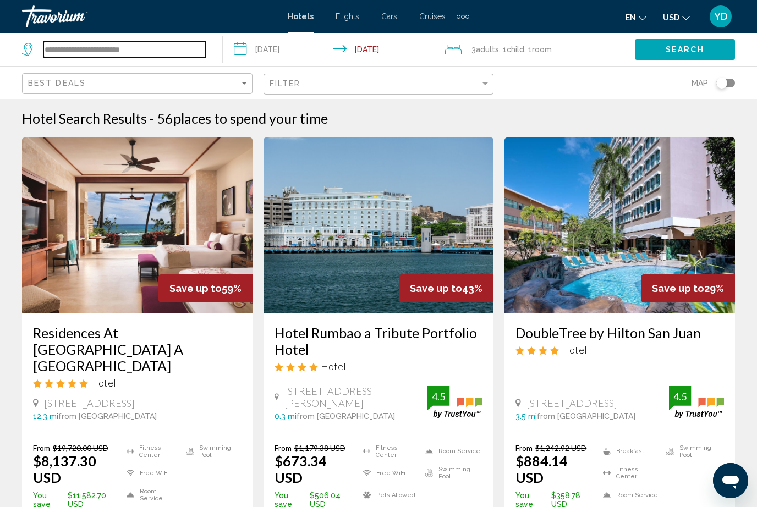
click at [101, 50] on input "**********" at bounding box center [124, 49] width 162 height 17
click at [150, 47] on input "**********" at bounding box center [124, 49] width 162 height 17
type input "******"
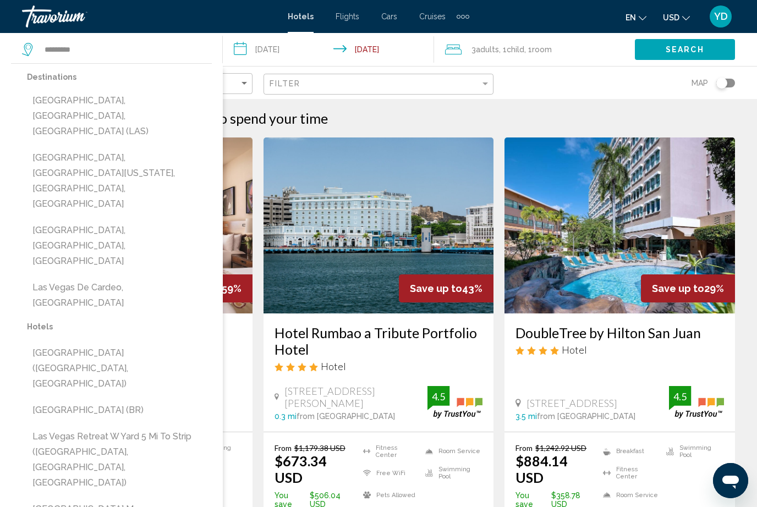
click at [50, 99] on button "Las Vegas, NV, United States (LAS)" at bounding box center [119, 116] width 185 height 52
type input "**********"
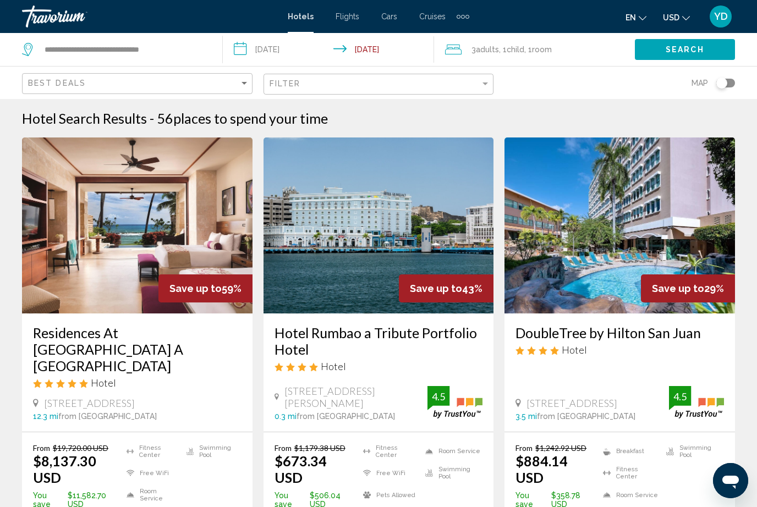
click at [491, 52] on span "Adults" at bounding box center [487, 49] width 23 height 9
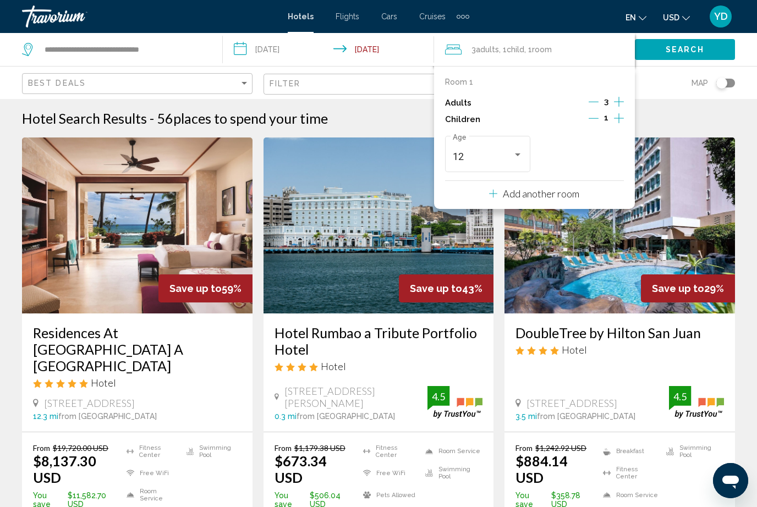
click at [600, 98] on div "3" at bounding box center [606, 103] width 35 height 17
click at [595, 104] on icon "Decrement adults" at bounding box center [594, 102] width 10 height 10
click at [596, 116] on icon "Decrement children" at bounding box center [594, 118] width 10 height 10
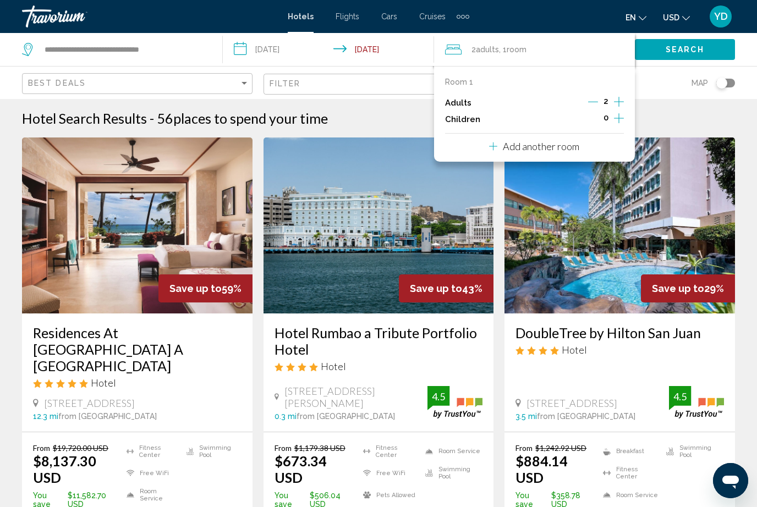
click at [689, 48] on span "Search" at bounding box center [685, 50] width 39 height 9
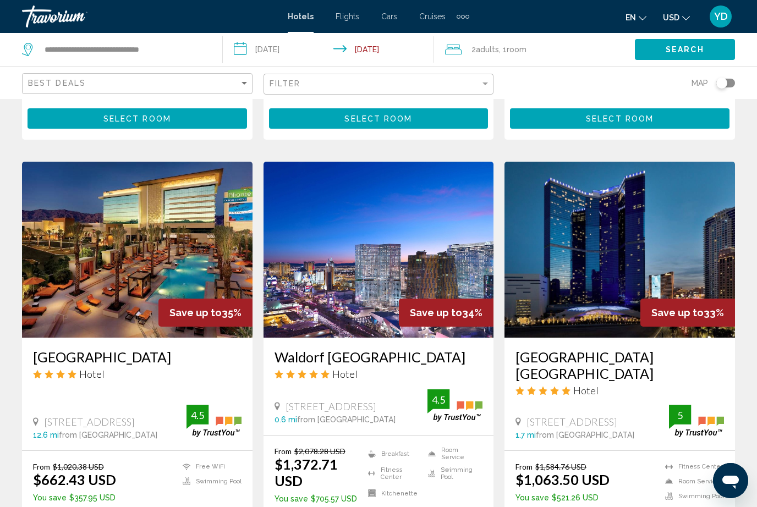
scroll to position [1409, 0]
